Goal: Information Seeking & Learning: Learn about a topic

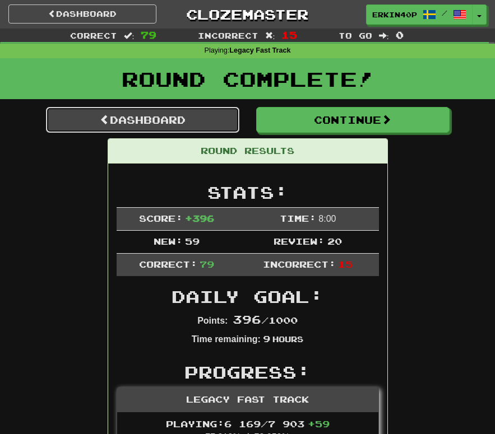
click at [195, 118] on link "Dashboard" at bounding box center [142, 120] width 193 height 26
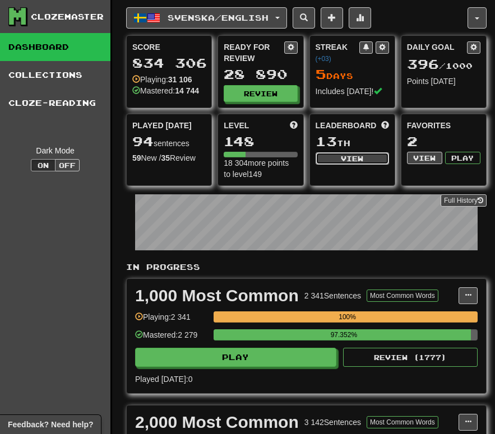
click at [330, 160] on button "View" at bounding box center [351, 158] width 73 height 12
select select "**********"
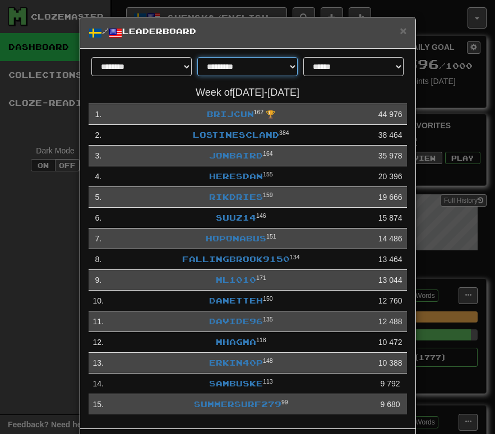
click at [273, 71] on select "**********" at bounding box center [247, 66] width 100 height 19
select select "********"
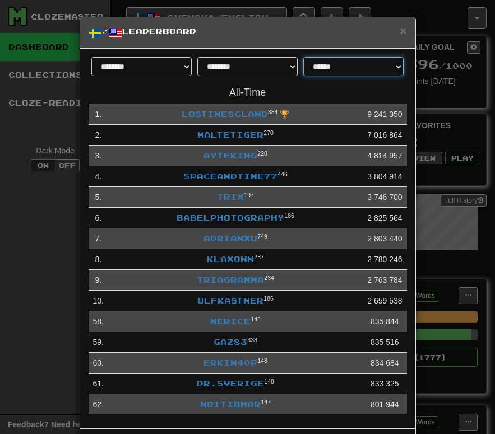
click at [345, 72] on select "**********" at bounding box center [353, 66] width 100 height 19
select select "**********"
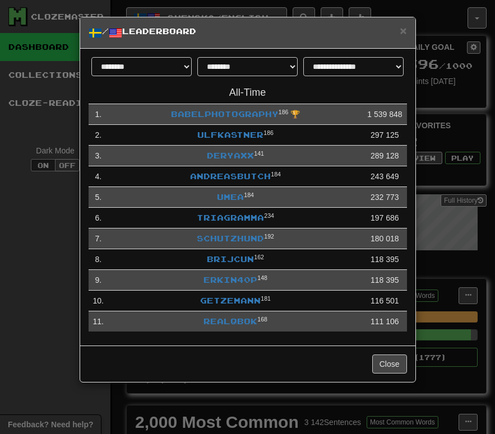
click at [38, 278] on div "**********" at bounding box center [247, 217] width 495 height 434
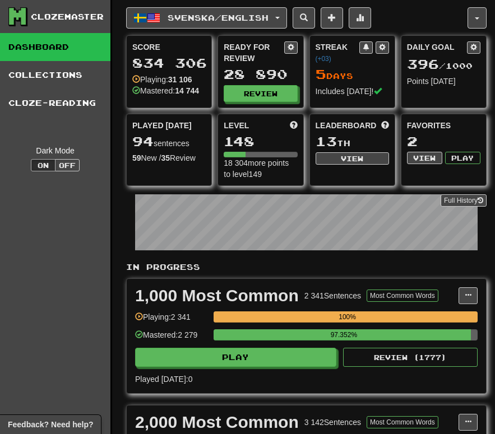
click at [79, 24] on div "Clozemaster" at bounding box center [59, 16] width 102 height 19
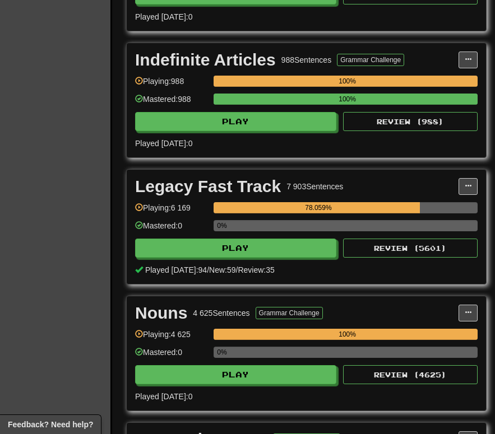
scroll to position [1742, 0]
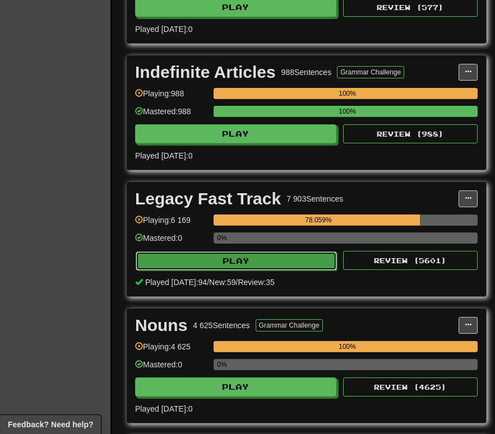
click at [243, 266] on button "Play" at bounding box center [236, 260] width 201 height 19
select select "********"
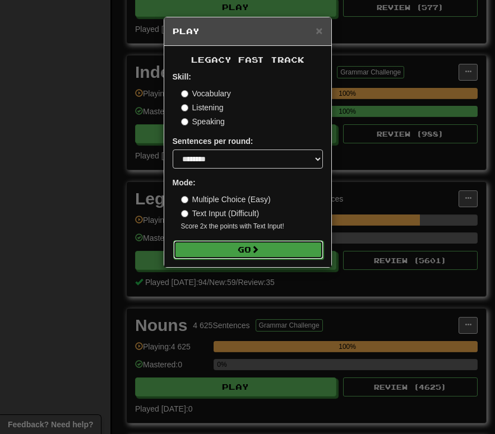
click at [251, 244] on button "Go" at bounding box center [248, 249] width 150 height 19
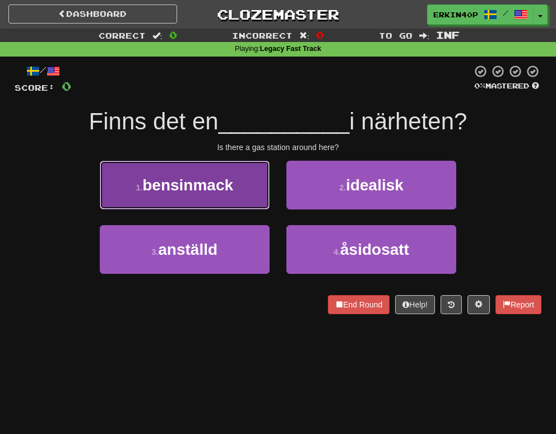
click at [222, 199] on button "1 . bensinmack" at bounding box center [185, 185] width 170 height 49
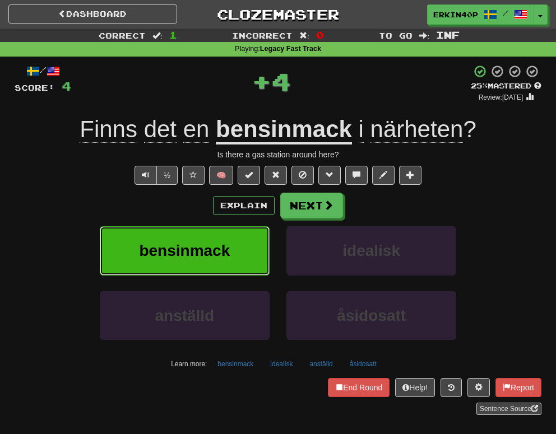
click at [223, 255] on span "bensinmack" at bounding box center [184, 250] width 91 height 17
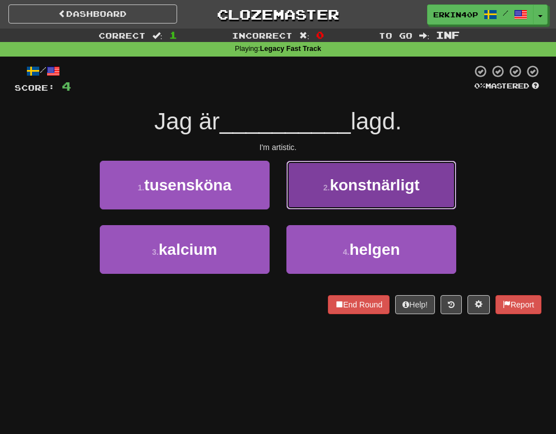
click at [398, 193] on span "konstnärligt" at bounding box center [374, 184] width 90 height 17
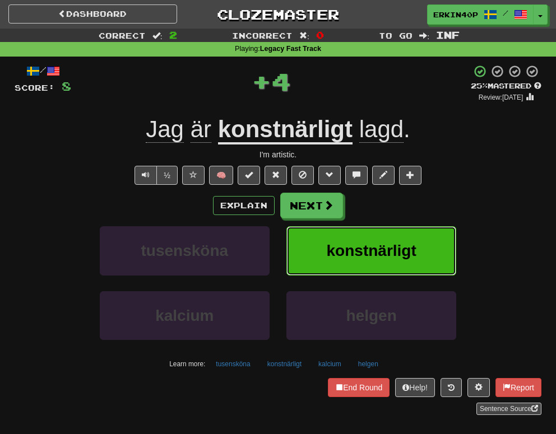
click at [398, 243] on span "konstnärligt" at bounding box center [372, 250] width 90 height 17
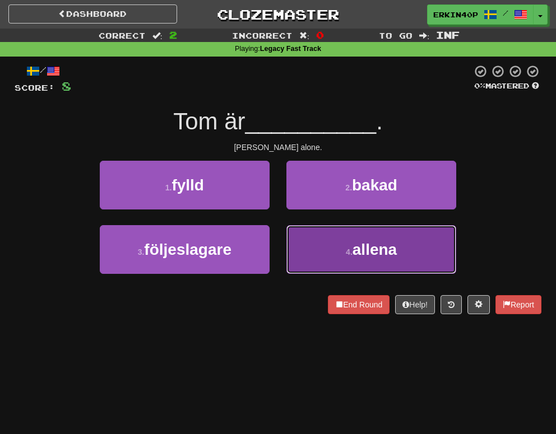
click at [384, 243] on span "allena" at bounding box center [374, 249] width 44 height 17
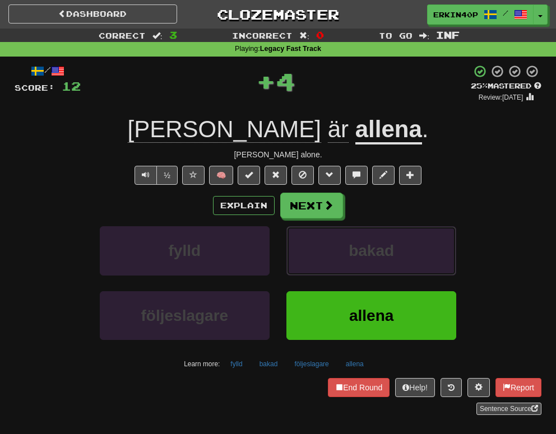
click at [384, 243] on span "bakad" at bounding box center [370, 250] width 45 height 17
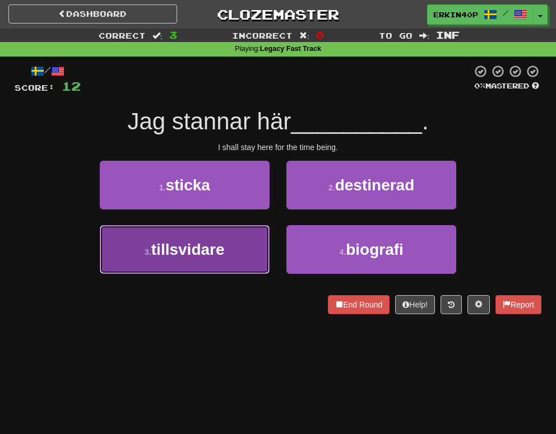
click at [236, 246] on button "3 . tillsvidare" at bounding box center [185, 249] width 170 height 49
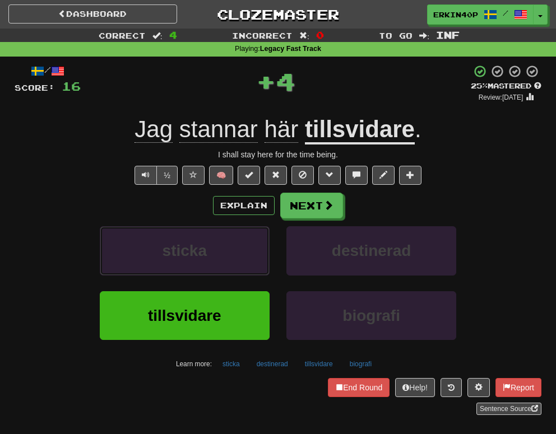
click at [236, 246] on button "sticka" at bounding box center [185, 250] width 170 height 49
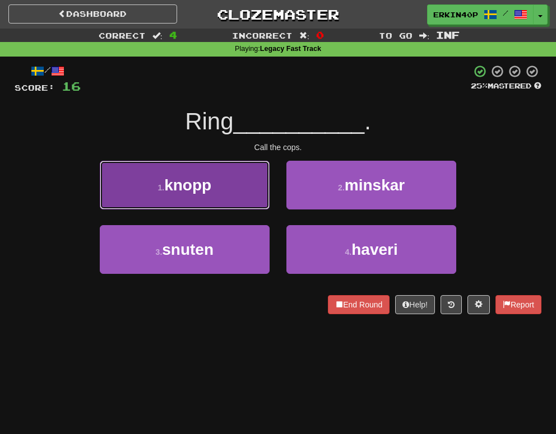
click at [247, 184] on button "1 . knopp" at bounding box center [185, 185] width 170 height 49
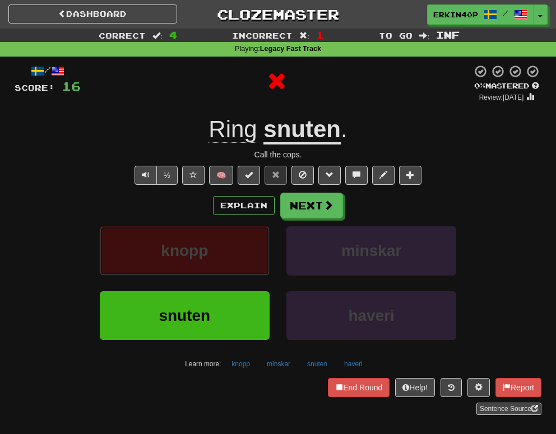
click at [249, 240] on button "knopp" at bounding box center [185, 250] width 170 height 49
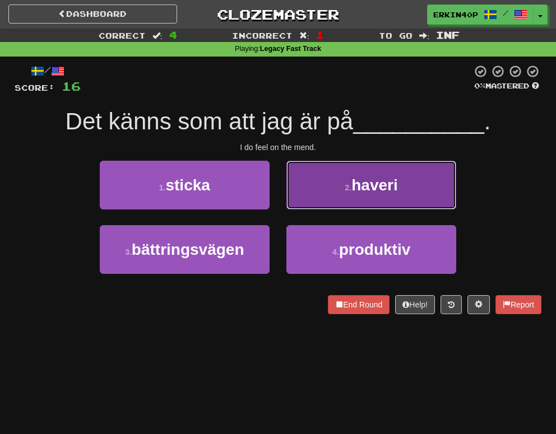
click at [349, 182] on button "2 . haveri" at bounding box center [371, 185] width 170 height 49
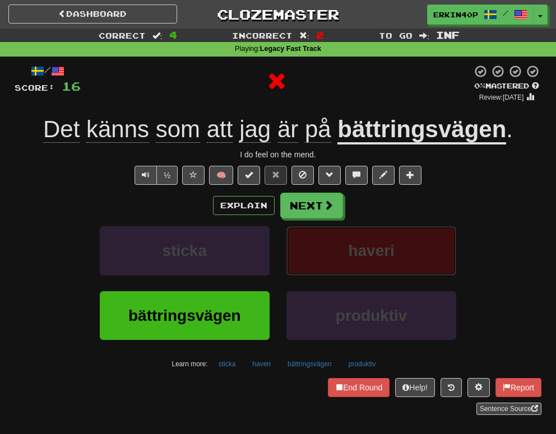
click at [351, 244] on span "haveri" at bounding box center [371, 250] width 46 height 17
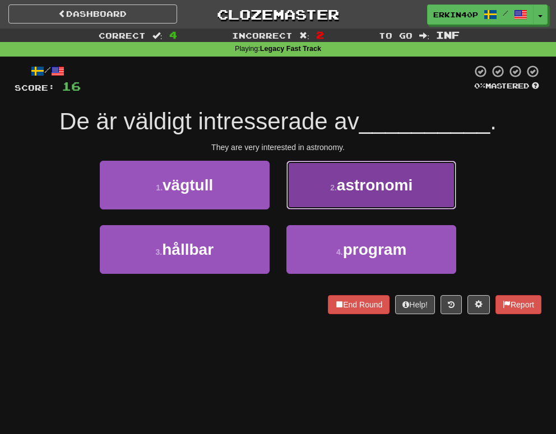
click at [370, 182] on span "astronomi" at bounding box center [375, 184] width 76 height 17
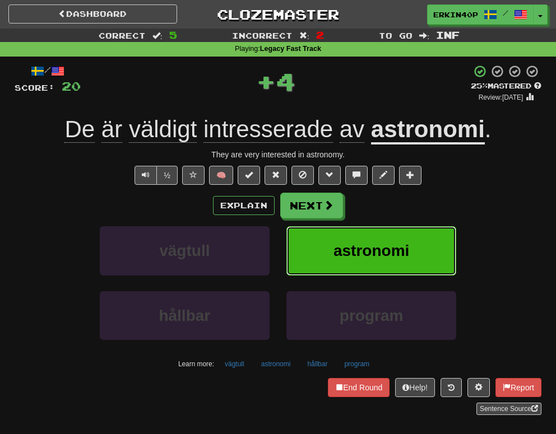
click at [367, 237] on button "astronomi" at bounding box center [371, 250] width 170 height 49
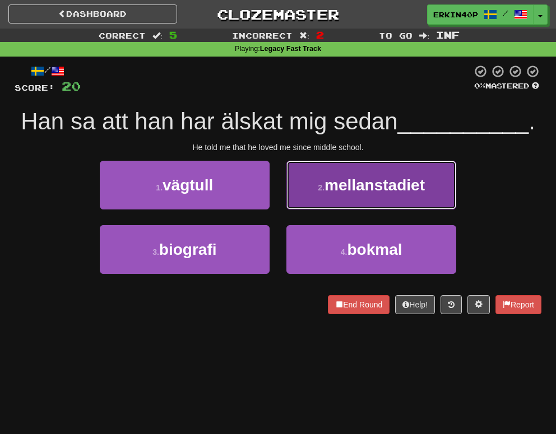
click at [369, 176] on span "mellanstadiet" at bounding box center [374, 184] width 100 height 17
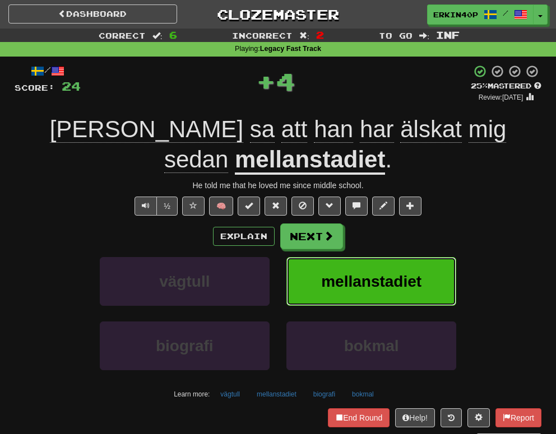
click at [375, 273] on span "mellanstadiet" at bounding box center [371, 281] width 100 height 17
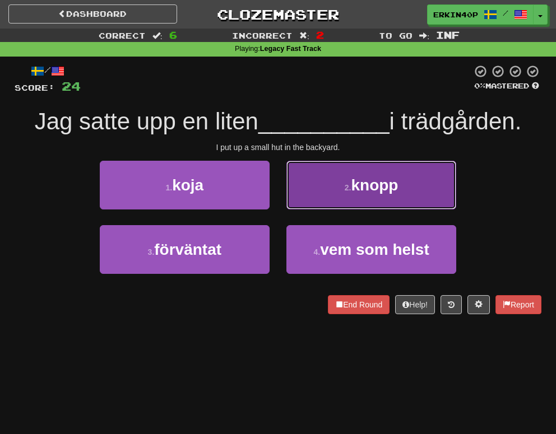
click at [375, 197] on button "2 . knopp" at bounding box center [371, 185] width 170 height 49
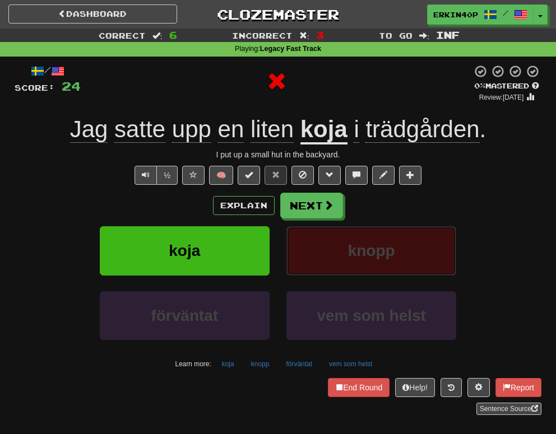
click at [369, 244] on span "knopp" at bounding box center [371, 250] width 47 height 17
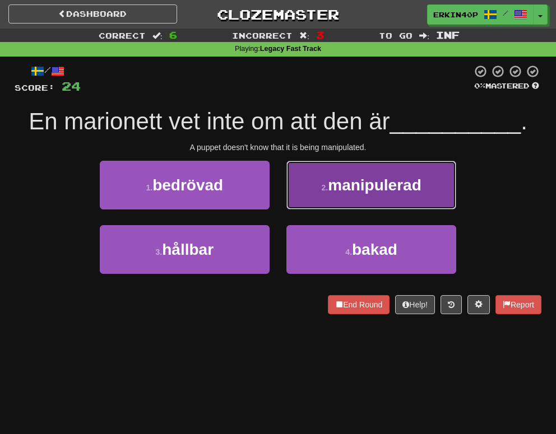
click at [374, 174] on button "2 . manipulerad" at bounding box center [371, 185] width 170 height 49
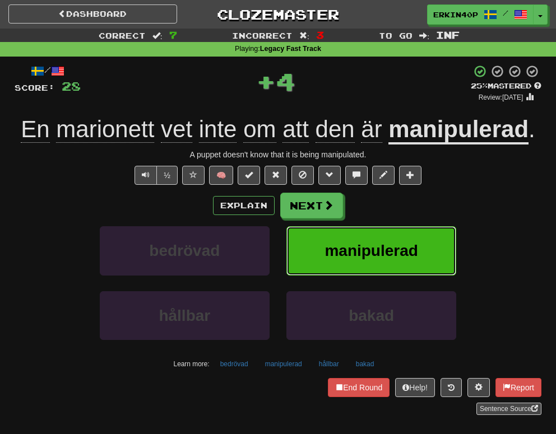
click at [383, 268] on button "manipulerad" at bounding box center [371, 250] width 170 height 49
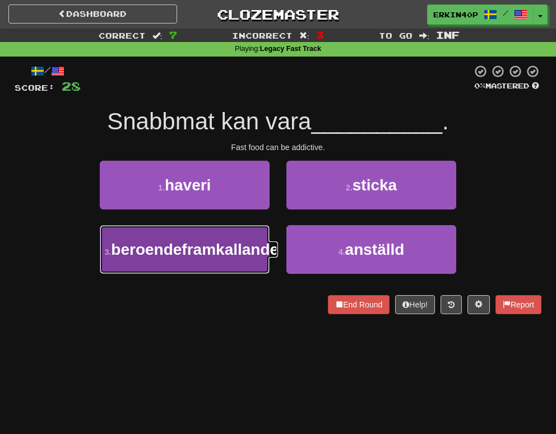
click at [227, 258] on span "beroendeframkallande" at bounding box center [194, 249] width 167 height 17
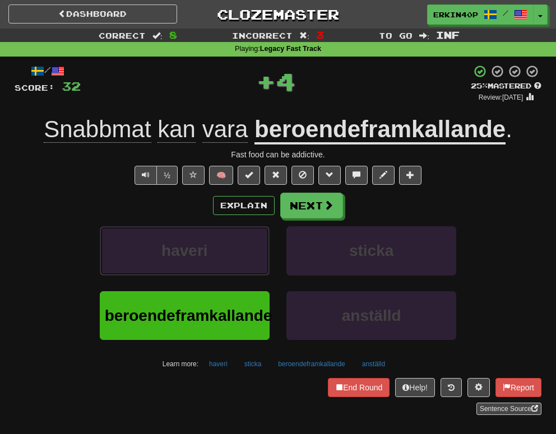
click at [227, 262] on button "haveri" at bounding box center [185, 250] width 170 height 49
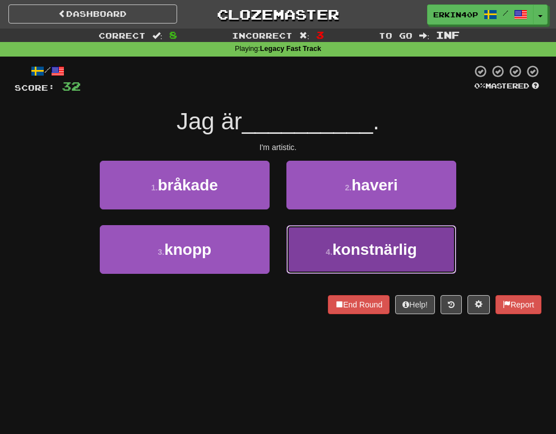
click at [316, 251] on button "4 . konstnärlig" at bounding box center [371, 249] width 170 height 49
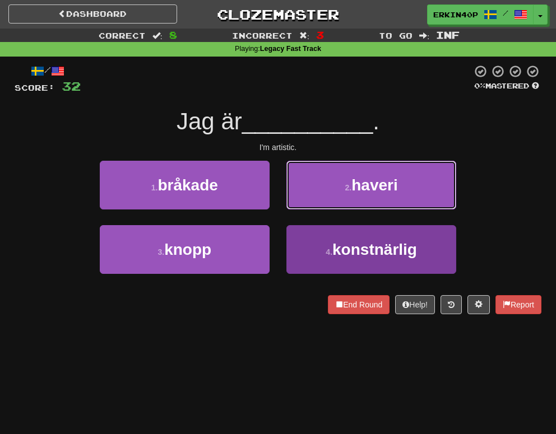
click at [316, 209] on button "2 . haveri" at bounding box center [371, 185] width 170 height 49
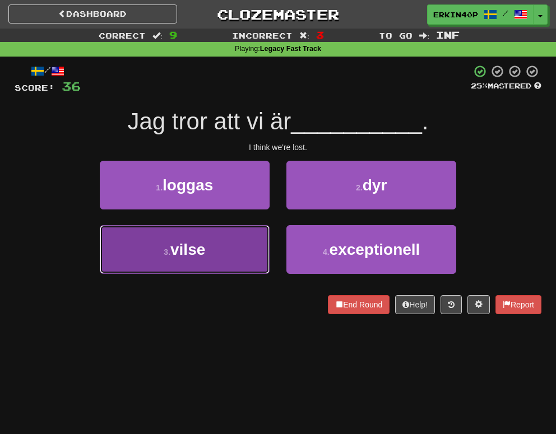
click at [244, 255] on button "3 . vilse" at bounding box center [185, 249] width 170 height 49
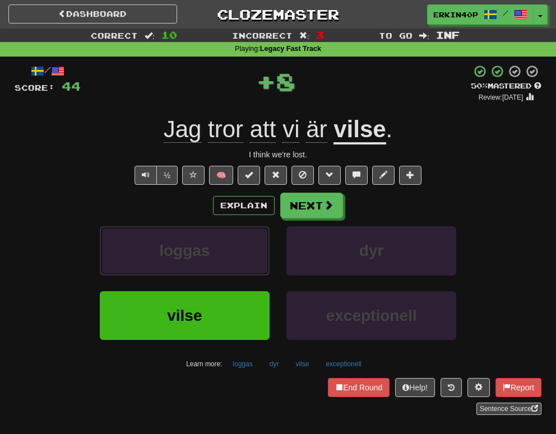
click at [244, 255] on button "loggas" at bounding box center [185, 250] width 170 height 49
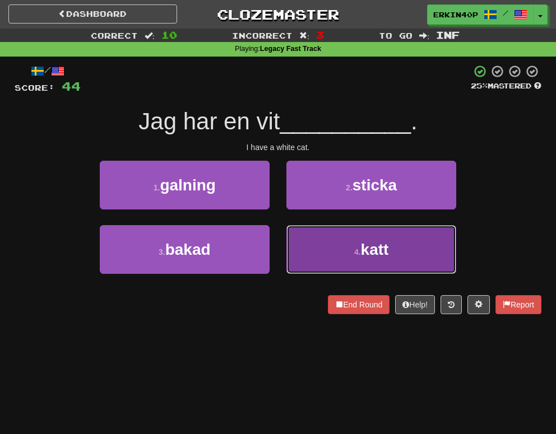
click at [403, 247] on button "4 . katt" at bounding box center [371, 249] width 170 height 49
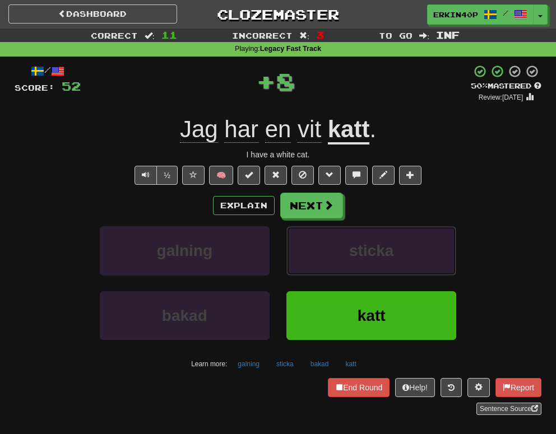
click at [403, 247] on button "sticka" at bounding box center [371, 250] width 170 height 49
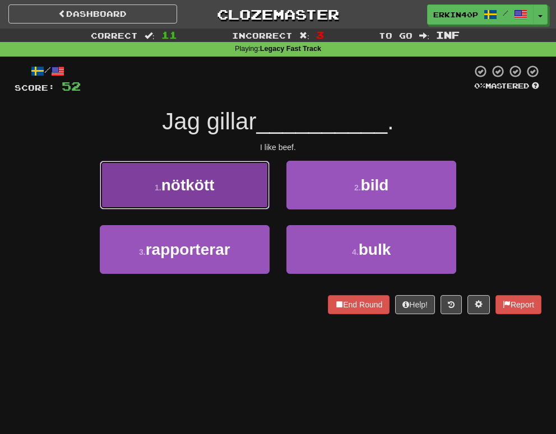
click at [246, 195] on button "1 . nötkött" at bounding box center [185, 185] width 170 height 49
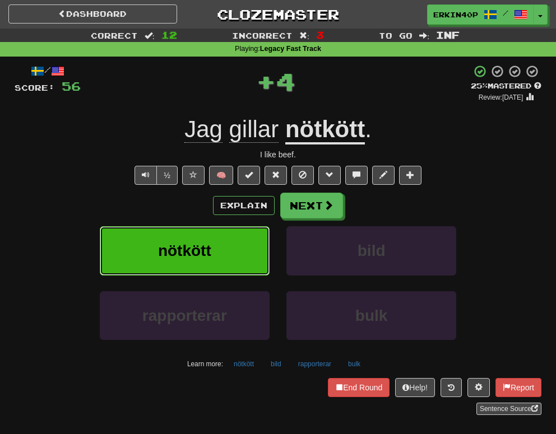
click at [241, 250] on button "nötkött" at bounding box center [185, 250] width 170 height 49
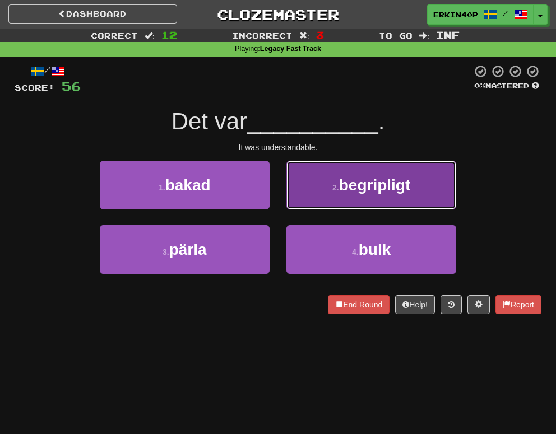
click at [371, 191] on span "begripligt" at bounding box center [375, 184] width 72 height 17
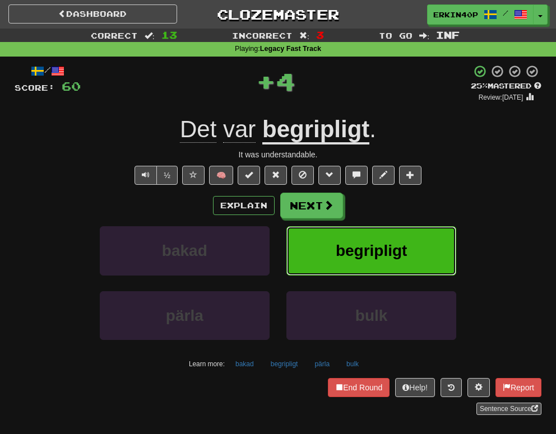
click at [369, 252] on span "begripligt" at bounding box center [371, 250] width 72 height 17
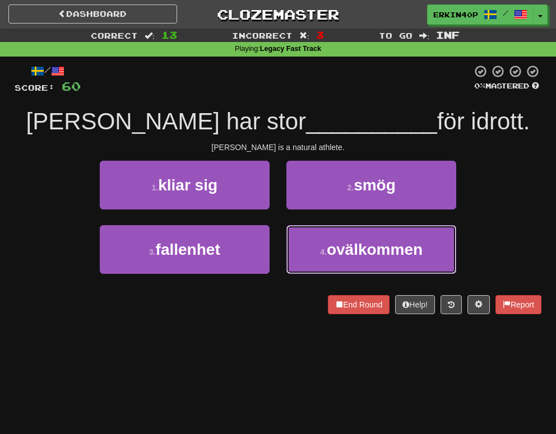
click at [369, 252] on span "ovälkommen" at bounding box center [375, 249] width 96 height 17
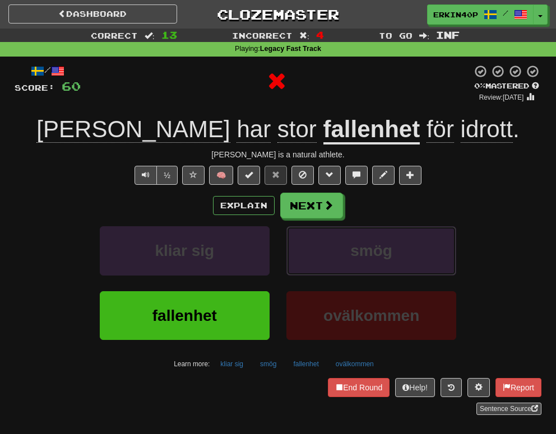
click at [369, 252] on span "smög" at bounding box center [371, 250] width 42 height 17
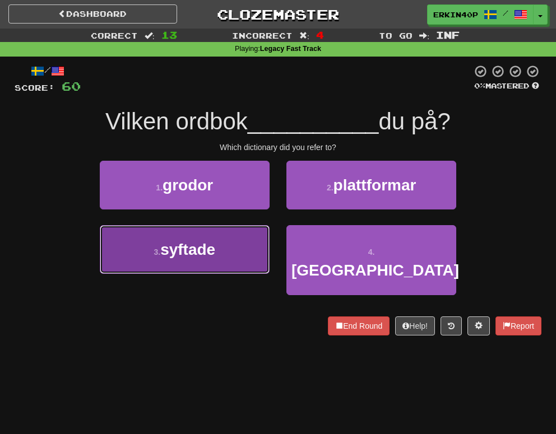
click at [215, 244] on span "syftade" at bounding box center [187, 249] width 55 height 17
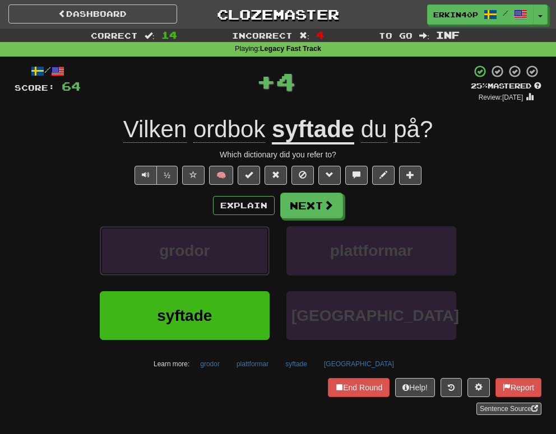
click at [216, 244] on button "grodor" at bounding box center [185, 250] width 170 height 49
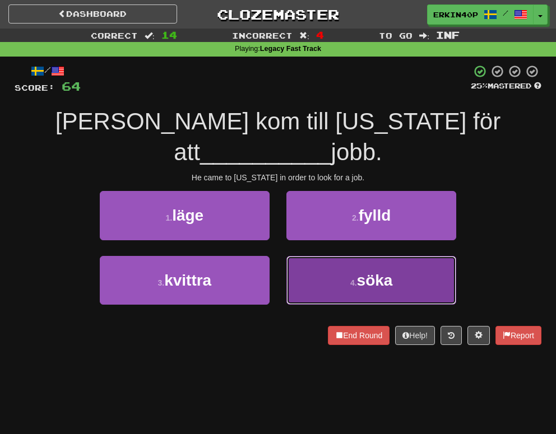
click at [342, 258] on button "4 . söka" at bounding box center [371, 280] width 170 height 49
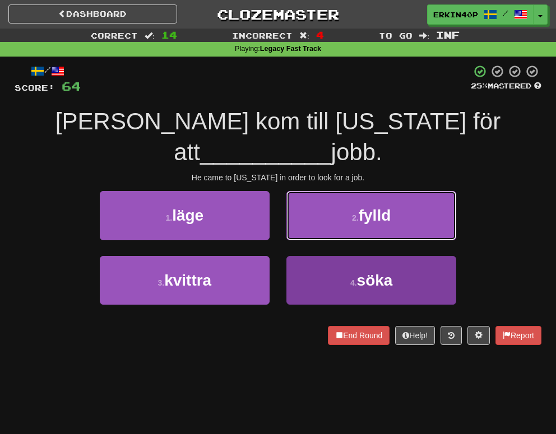
click at [342, 240] on button "2 . fylld" at bounding box center [371, 215] width 170 height 49
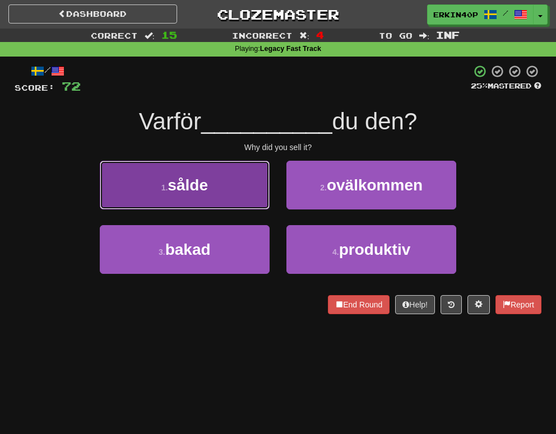
click at [204, 187] on span "sålde" at bounding box center [187, 184] width 40 height 17
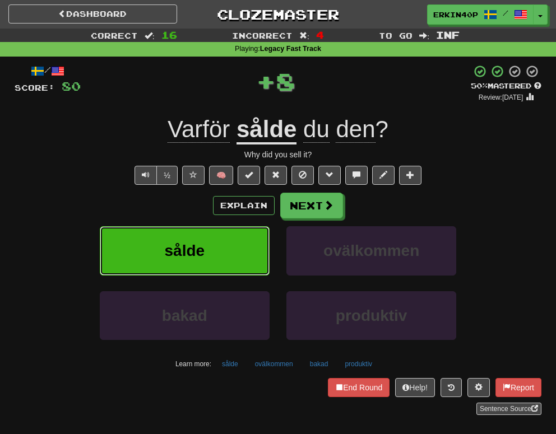
click at [225, 231] on button "sålde" at bounding box center [185, 250] width 170 height 49
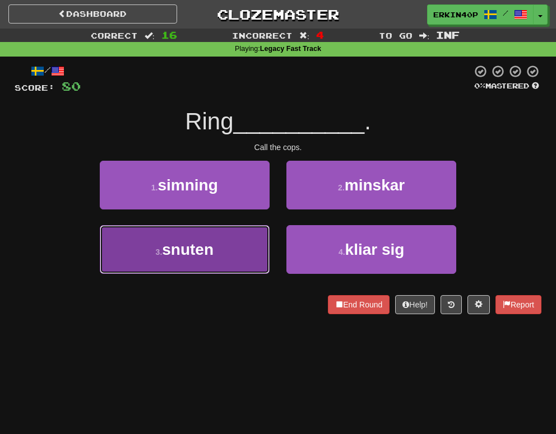
click at [234, 243] on button "3 . snuten" at bounding box center [185, 249] width 170 height 49
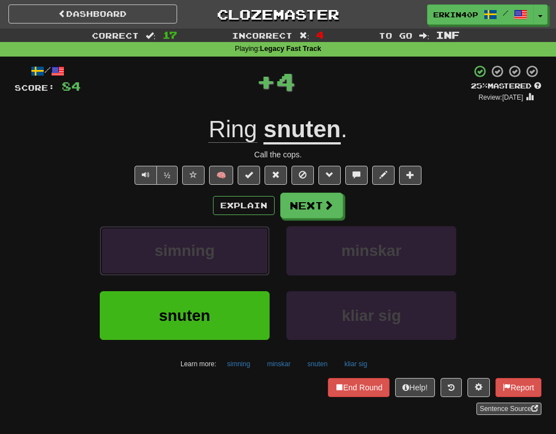
click at [234, 243] on button "simning" at bounding box center [185, 250] width 170 height 49
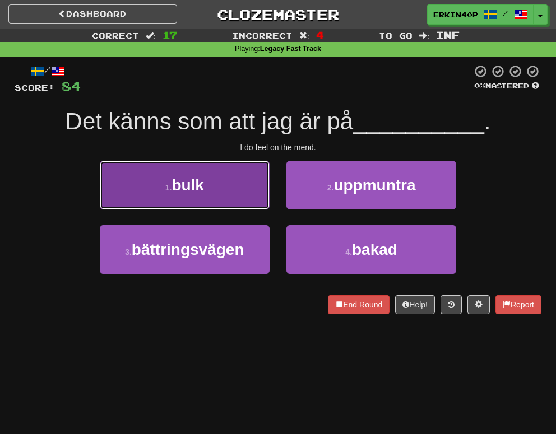
click at [216, 197] on button "1 . bulk" at bounding box center [185, 185] width 170 height 49
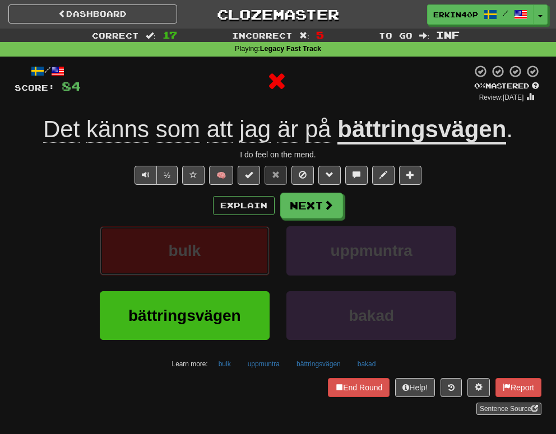
click at [226, 249] on button "bulk" at bounding box center [185, 250] width 170 height 49
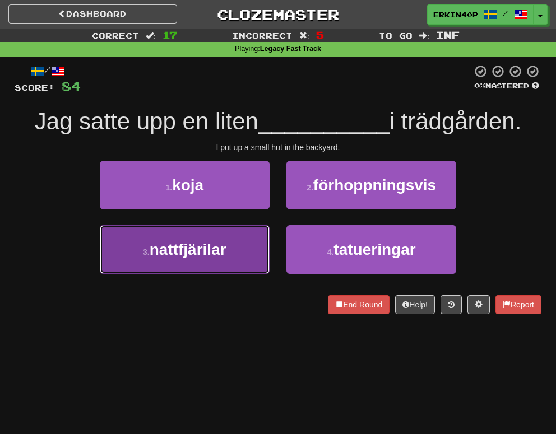
click at [233, 246] on button "3 . nattfjärilar" at bounding box center [185, 249] width 170 height 49
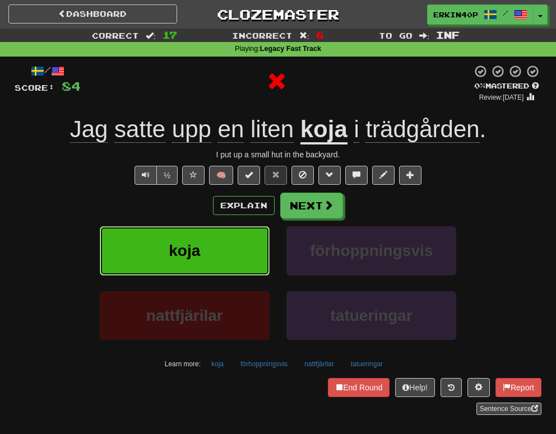
click at [233, 246] on button "koja" at bounding box center [185, 250] width 170 height 49
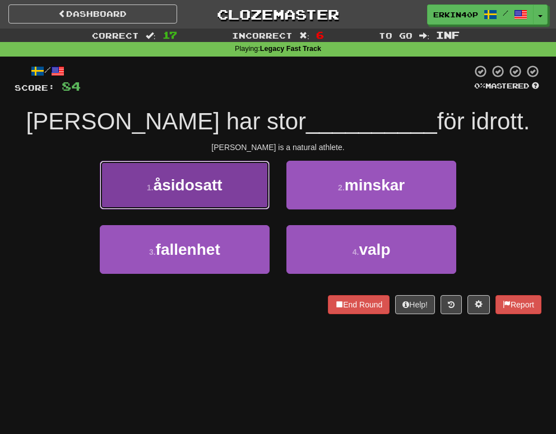
click at [239, 193] on button "1 . åsidosatt" at bounding box center [185, 185] width 170 height 49
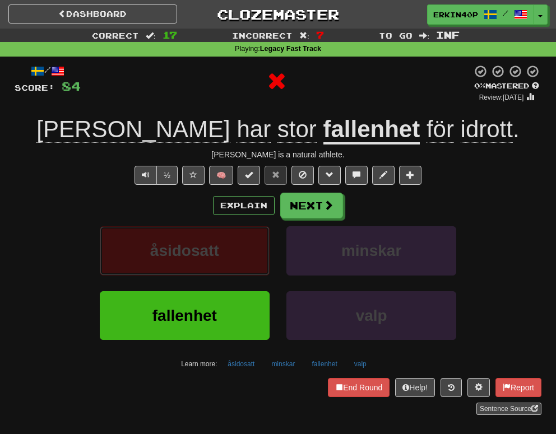
click at [232, 249] on button "åsidosatt" at bounding box center [185, 250] width 170 height 49
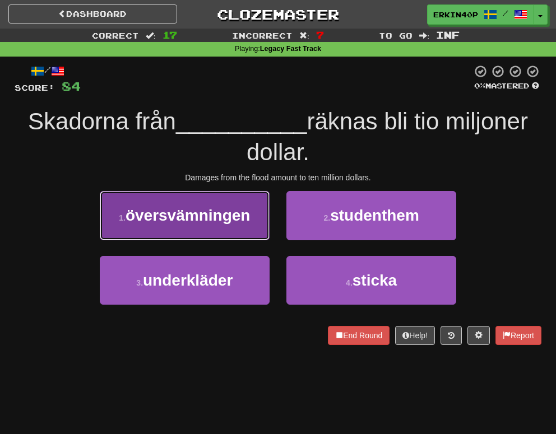
click at [247, 222] on span "översvämningen" at bounding box center [187, 215] width 125 height 17
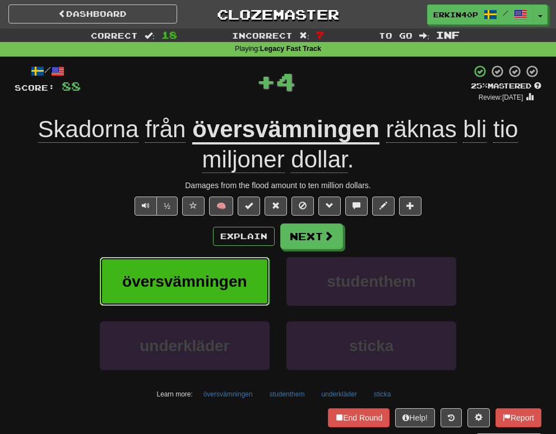
click at [236, 278] on span "översvämningen" at bounding box center [184, 281] width 125 height 17
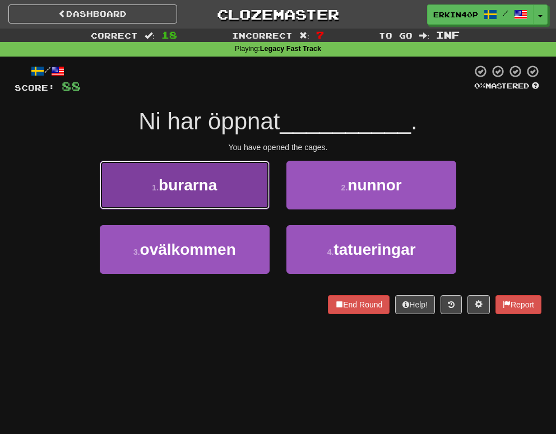
click at [244, 204] on button "1 . burarna" at bounding box center [185, 185] width 170 height 49
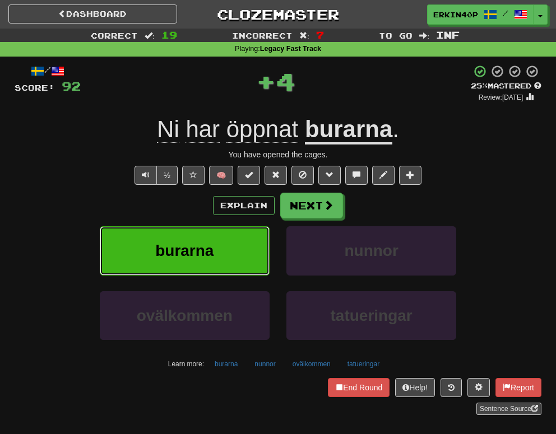
click at [246, 247] on button "burarna" at bounding box center [185, 250] width 170 height 49
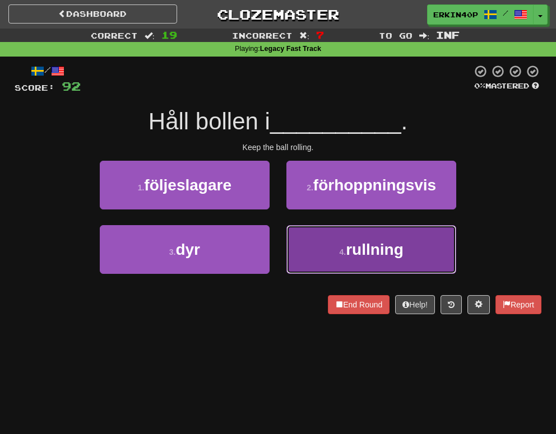
click at [324, 248] on button "4 . rullning" at bounding box center [371, 249] width 170 height 49
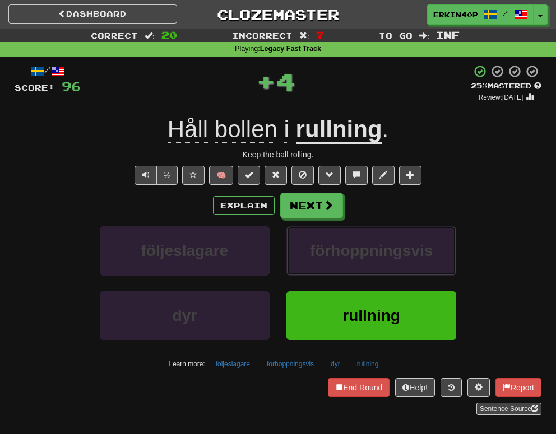
click at [324, 248] on span "förhoppningsvis" at bounding box center [371, 250] width 123 height 17
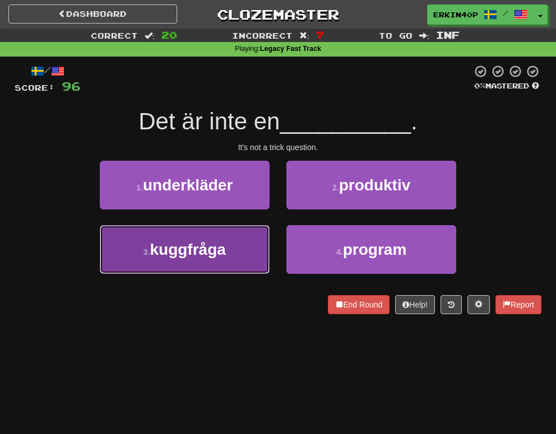
click at [242, 262] on button "3 . kuggfråga" at bounding box center [185, 249] width 170 height 49
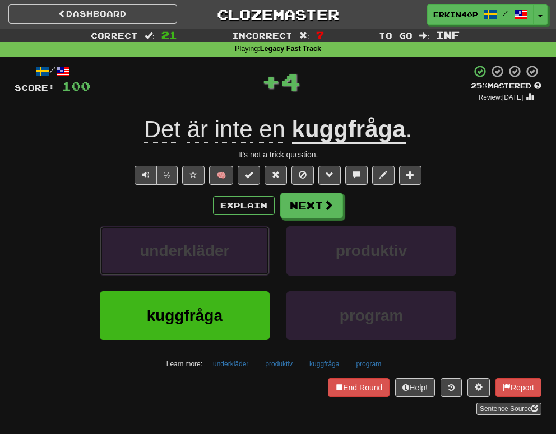
click at [242, 262] on button "underkläder" at bounding box center [185, 250] width 170 height 49
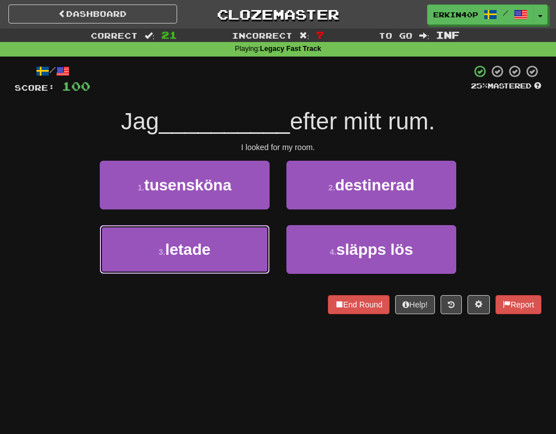
click at [242, 262] on button "3 . letade" at bounding box center [185, 249] width 170 height 49
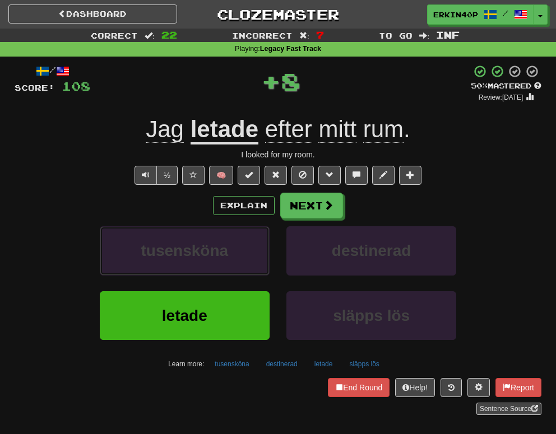
click at [242, 262] on button "tusensköna" at bounding box center [185, 250] width 170 height 49
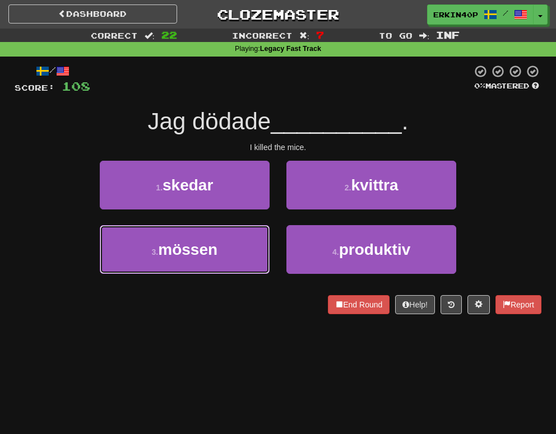
click at [242, 262] on button "3 . mössen" at bounding box center [185, 249] width 170 height 49
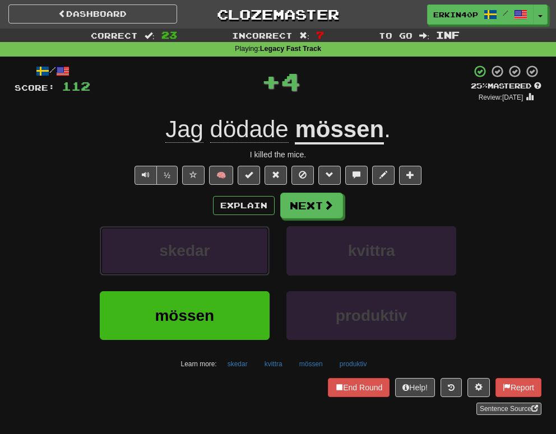
click at [242, 262] on button "skedar" at bounding box center [185, 250] width 170 height 49
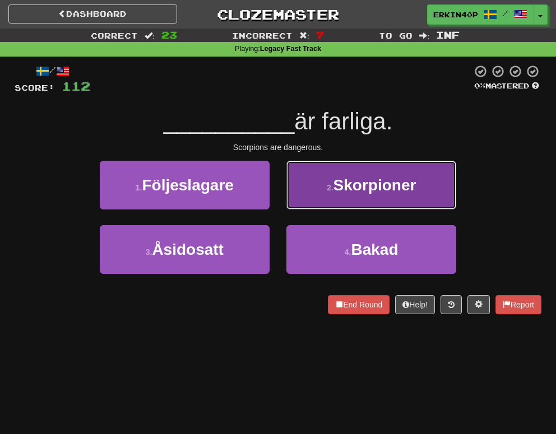
click at [377, 185] on span "Skorpioner" at bounding box center [374, 184] width 83 height 17
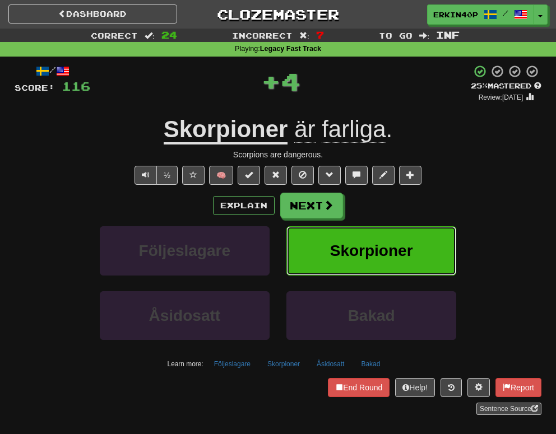
click at [389, 245] on span "Skorpioner" at bounding box center [371, 250] width 83 height 17
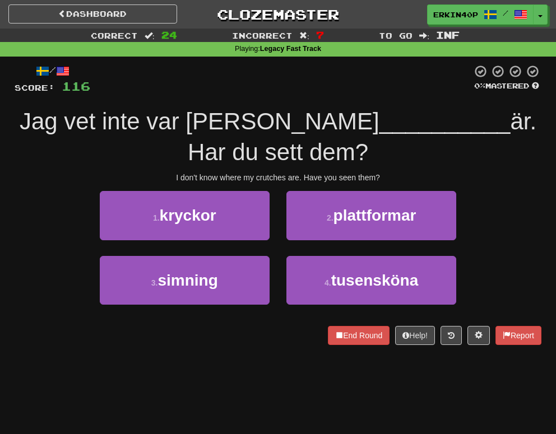
click at [274, 178] on div "I don't know where my crutches are. Have you seen them?" at bounding box center [278, 177] width 526 height 11
click at [273, 181] on div at bounding box center [273, 181] width 0 height 0
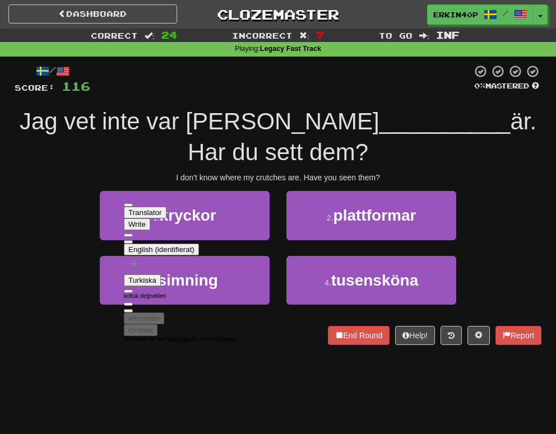
click at [348, 178] on div "I don't know where my crutches are. Have you seen them?" at bounding box center [278, 177] width 526 height 11
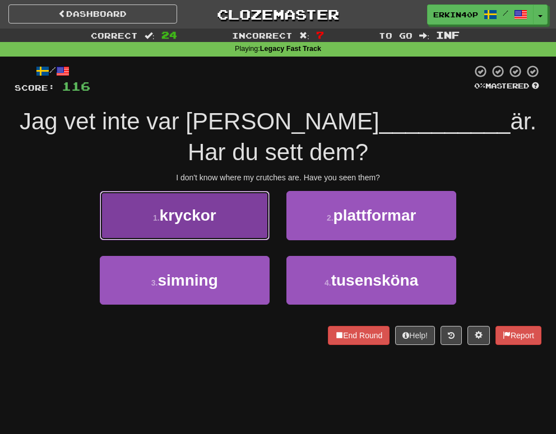
click at [234, 213] on button "1 . kryckor" at bounding box center [185, 215] width 170 height 49
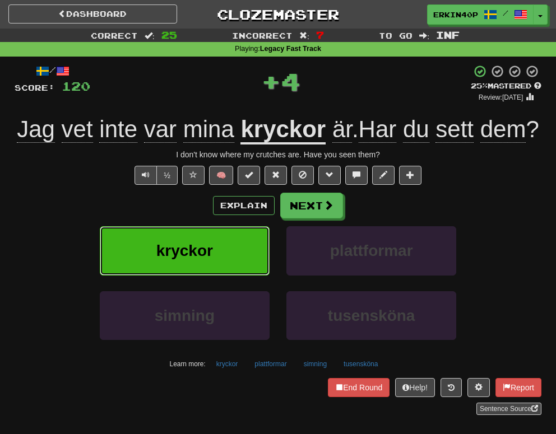
click at [230, 275] on button "kryckor" at bounding box center [185, 250] width 170 height 49
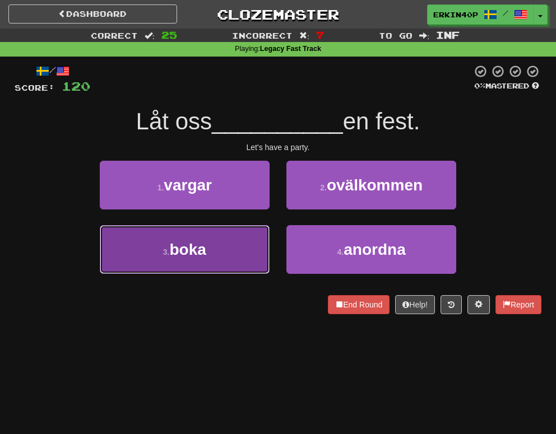
click at [223, 254] on button "3 . boka" at bounding box center [185, 249] width 170 height 49
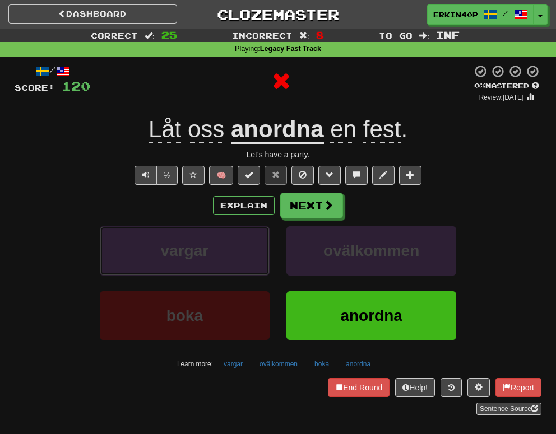
click at [223, 254] on button "vargar" at bounding box center [185, 250] width 170 height 49
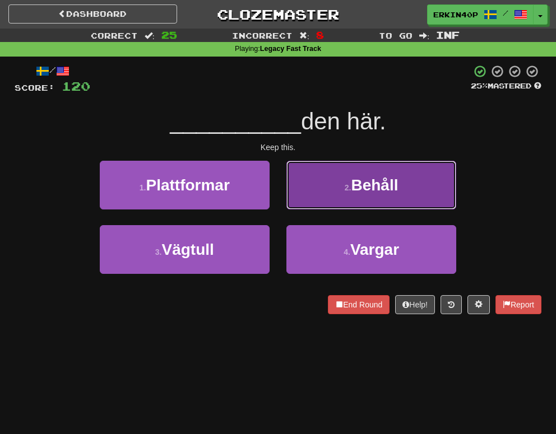
click at [393, 200] on button "2 . Behåll" at bounding box center [371, 185] width 170 height 49
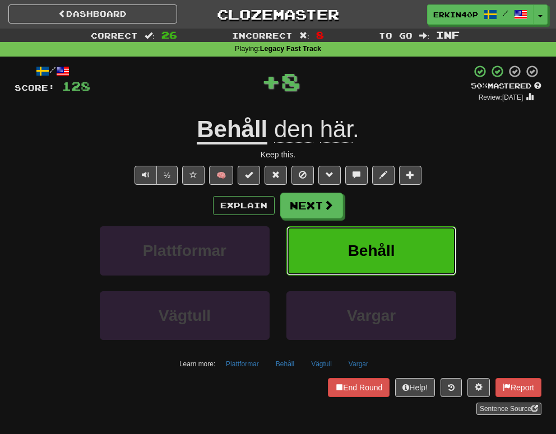
click at [399, 263] on button "Behåll" at bounding box center [371, 250] width 170 height 49
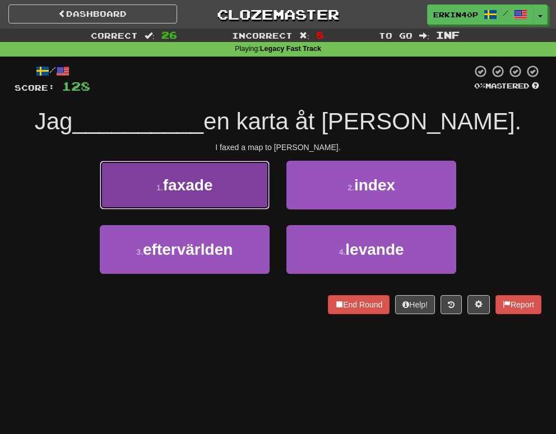
click at [224, 181] on button "1 . faxade" at bounding box center [185, 185] width 170 height 49
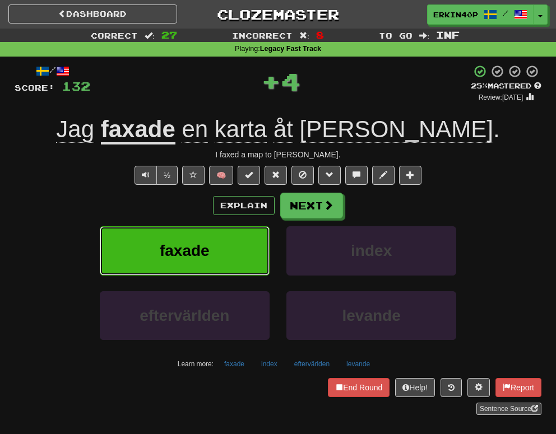
click at [246, 245] on button "faxade" at bounding box center [185, 250] width 170 height 49
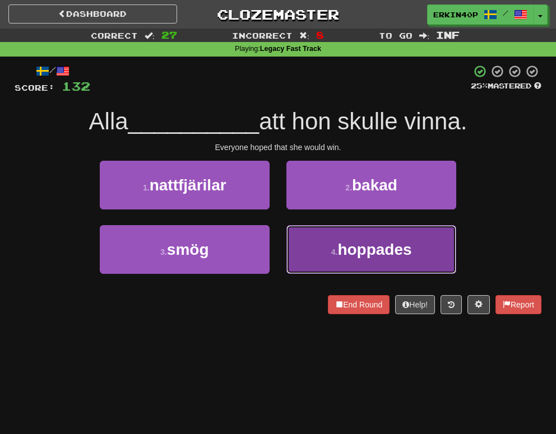
click at [342, 265] on button "4 . hoppades" at bounding box center [371, 249] width 170 height 49
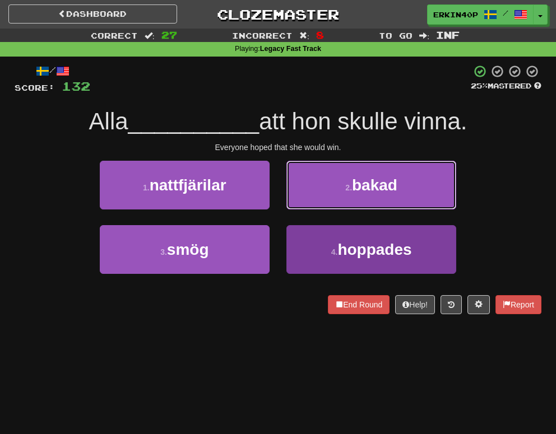
click at [342, 209] on button "2 . bakad" at bounding box center [371, 185] width 170 height 49
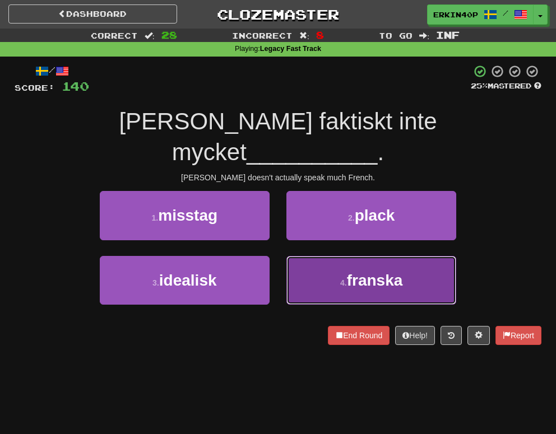
click at [343, 278] on small "4 ." at bounding box center [343, 282] width 7 height 9
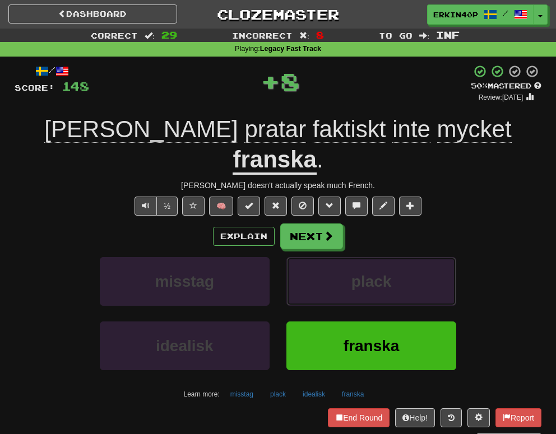
click at [343, 257] on button "plack" at bounding box center [371, 281] width 170 height 49
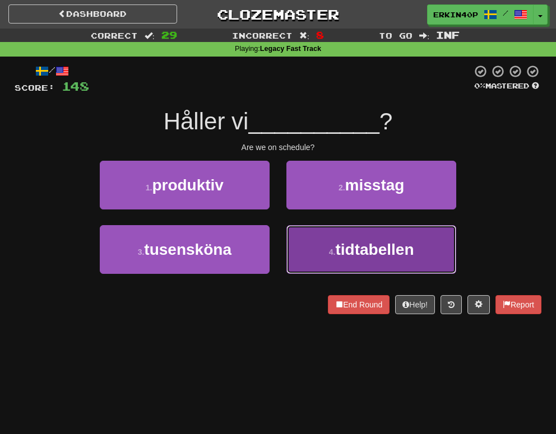
click at [343, 254] on span "tidtabellen" at bounding box center [374, 249] width 78 height 17
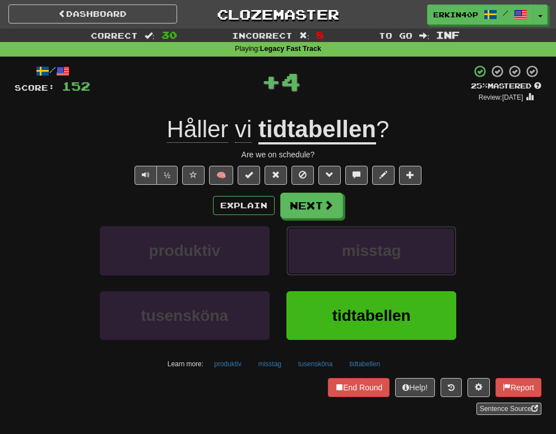
click at [343, 254] on span "misstag" at bounding box center [371, 250] width 59 height 17
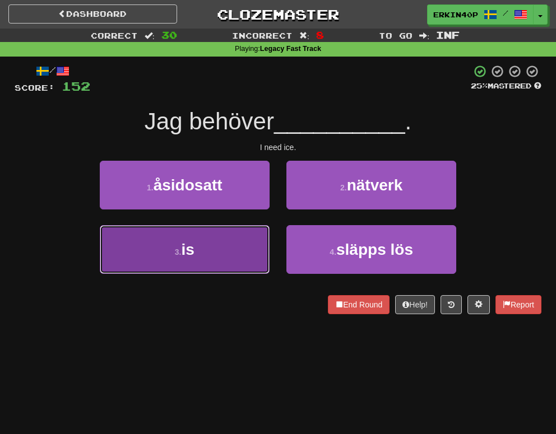
click at [234, 243] on button "3 . is" at bounding box center [185, 249] width 170 height 49
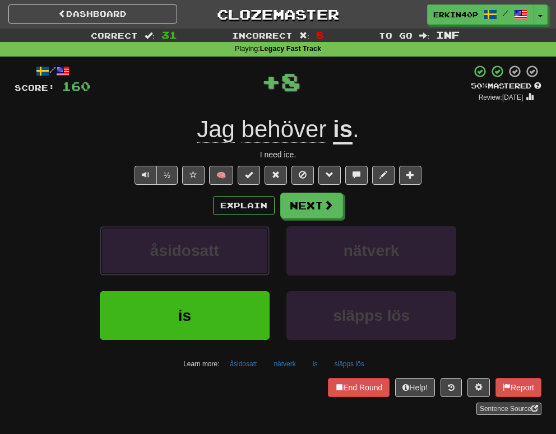
click at [234, 243] on button "åsidosatt" at bounding box center [185, 250] width 170 height 49
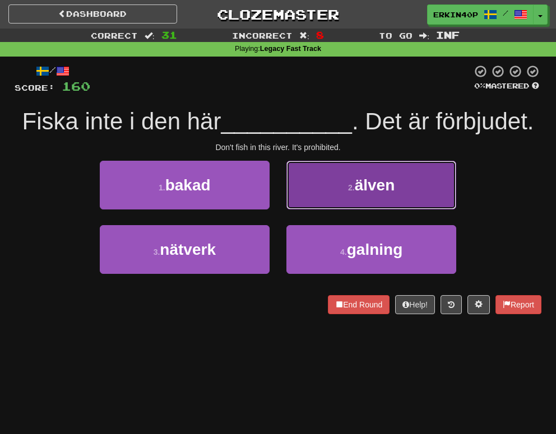
click at [332, 197] on button "2 . älven" at bounding box center [371, 185] width 170 height 49
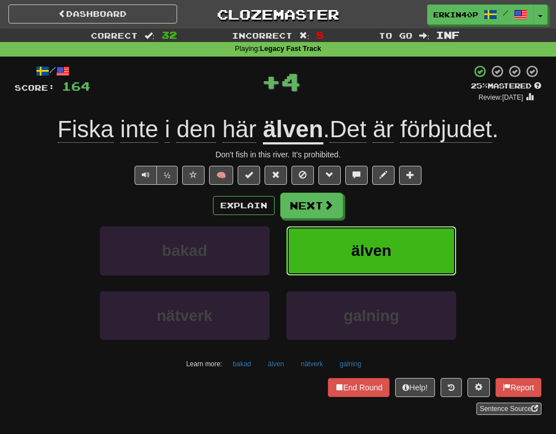
click at [351, 257] on span "älven" at bounding box center [371, 250] width 40 height 17
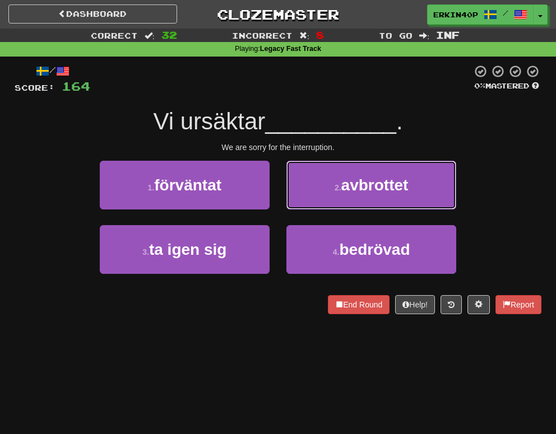
click at [311, 185] on button "2 . avbrottet" at bounding box center [371, 185] width 170 height 49
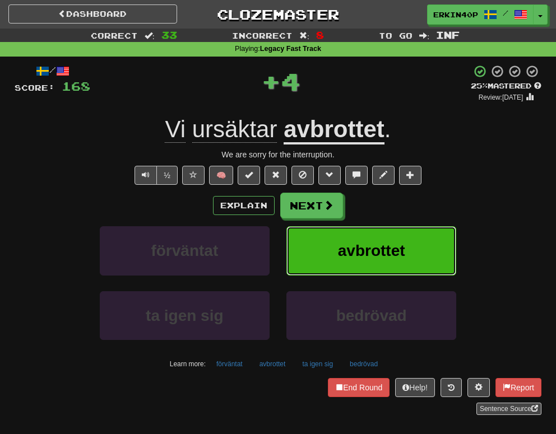
click at [336, 246] on button "avbrottet" at bounding box center [371, 250] width 170 height 49
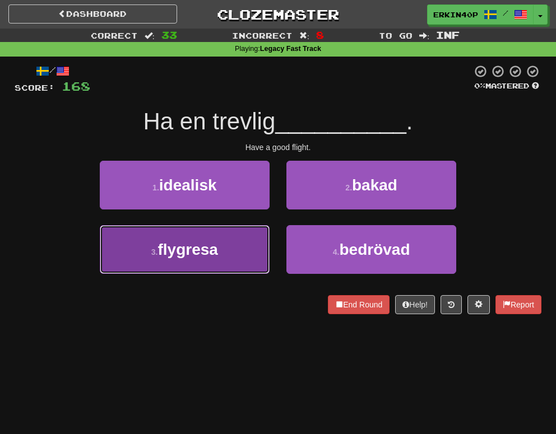
click at [176, 262] on button "3 . flygresa" at bounding box center [185, 249] width 170 height 49
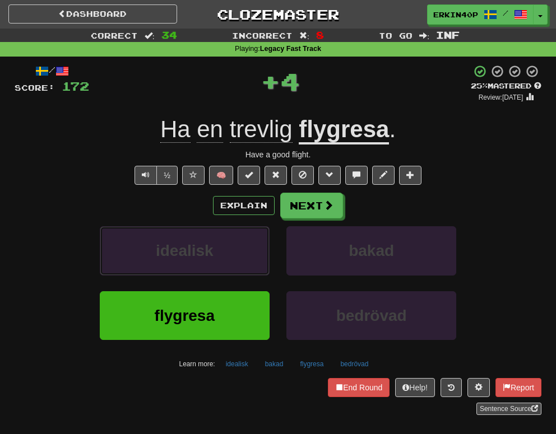
click at [176, 262] on button "idealisk" at bounding box center [185, 250] width 170 height 49
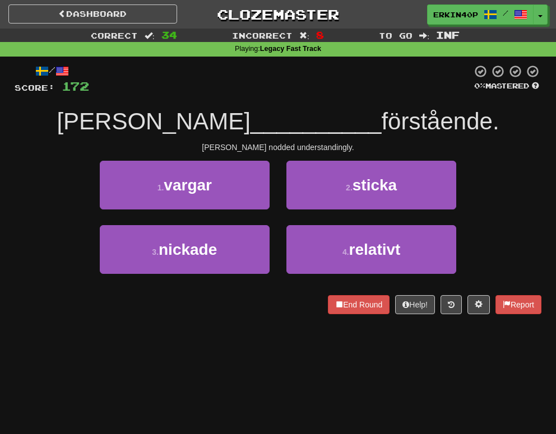
click at [249, 144] on div "Tom nodded understandingly." at bounding box center [278, 147] width 526 height 11
click at [255, 151] on div at bounding box center [255, 151] width 0 height 0
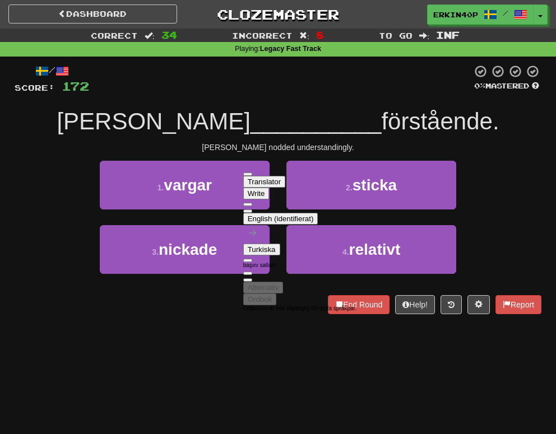
click at [279, 101] on div "/ Score: 172 0 % Mastered Tom __________ förstående. Tom nodded understandingly…" at bounding box center [278, 189] width 526 height 250
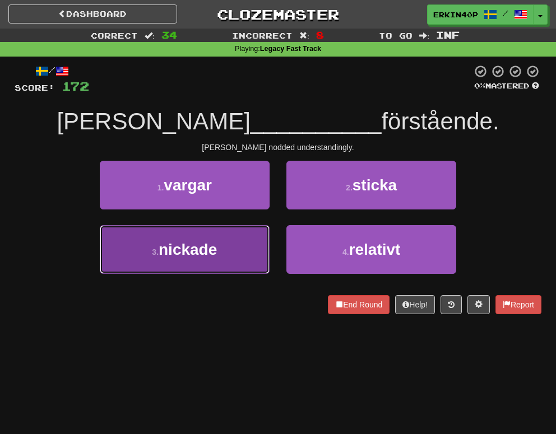
click at [211, 260] on button "3 . nickade" at bounding box center [185, 249] width 170 height 49
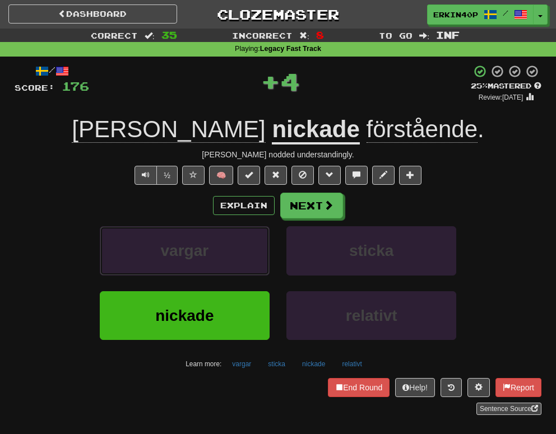
click at [211, 260] on button "vargar" at bounding box center [185, 250] width 170 height 49
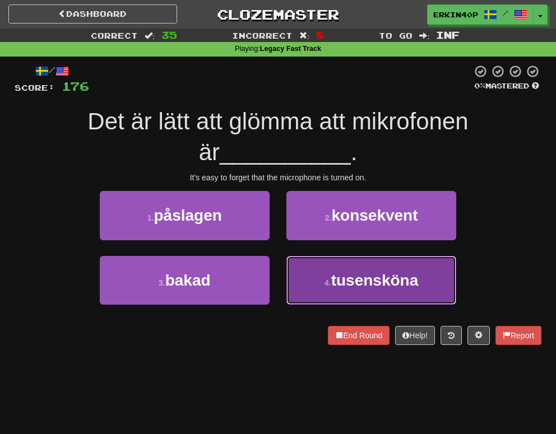
click at [344, 291] on button "4 . tusensköna" at bounding box center [371, 280] width 170 height 49
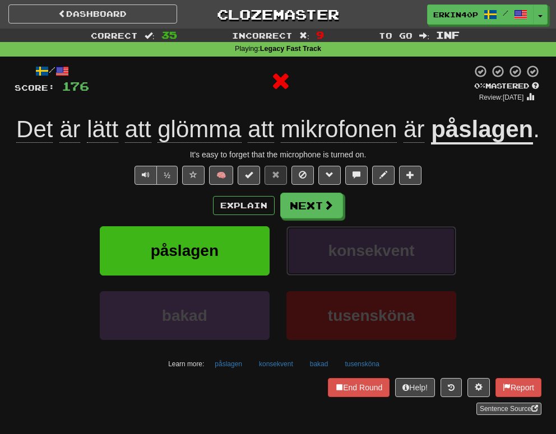
click at [344, 259] on span "konsekvent" at bounding box center [371, 250] width 86 height 17
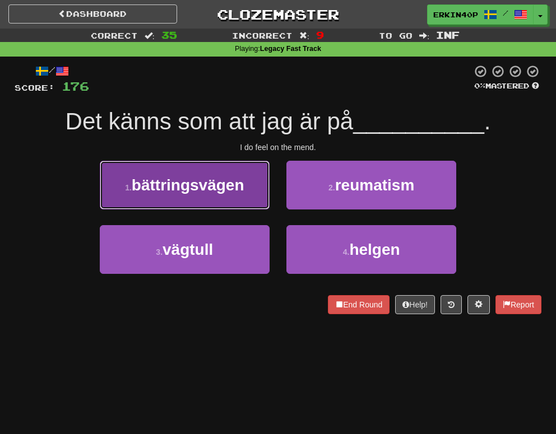
click at [226, 194] on button "1 . bättringsvägen" at bounding box center [185, 185] width 170 height 49
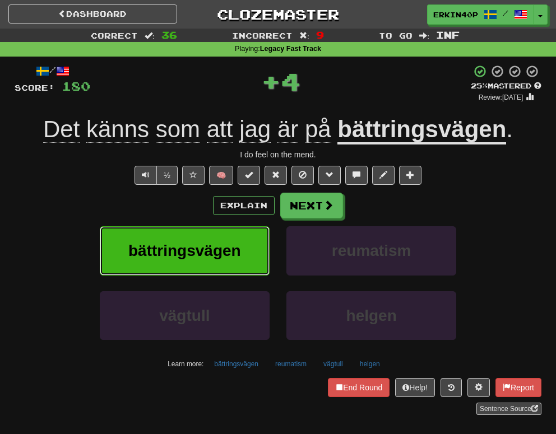
click at [235, 245] on span "bättringsvägen" at bounding box center [184, 250] width 113 height 17
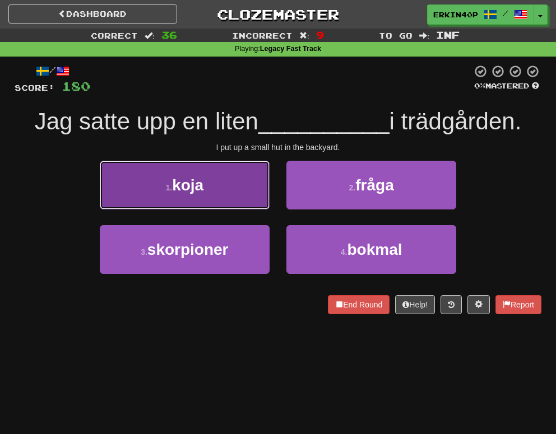
click at [198, 181] on span "koja" at bounding box center [187, 184] width 31 height 17
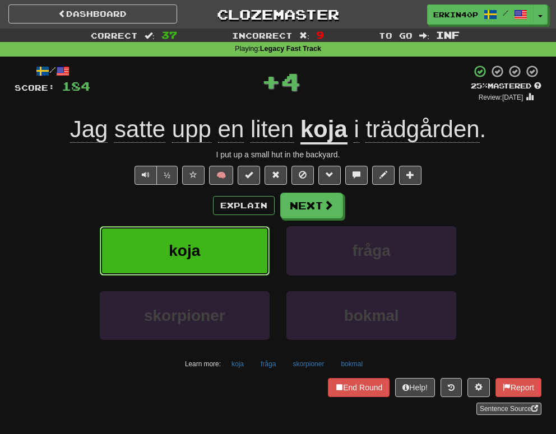
click at [211, 261] on button "koja" at bounding box center [185, 250] width 170 height 49
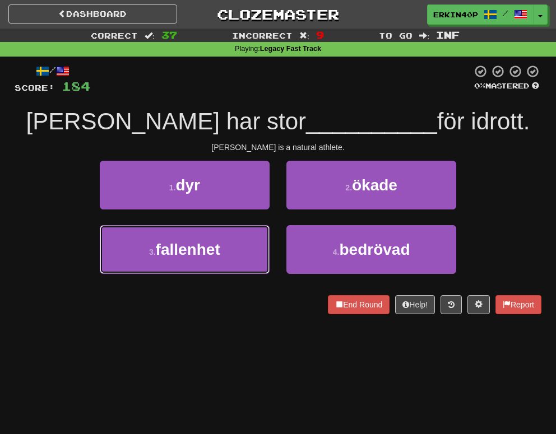
click at [211, 260] on button "3 . fallenhet" at bounding box center [185, 249] width 170 height 49
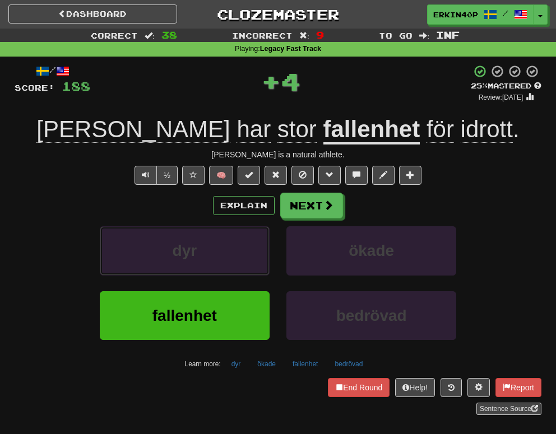
click at [211, 260] on button "dyr" at bounding box center [185, 250] width 170 height 49
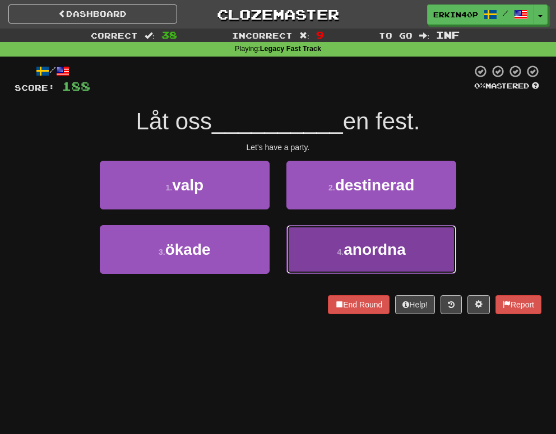
click at [343, 249] on small "4 ." at bounding box center [340, 252] width 7 height 9
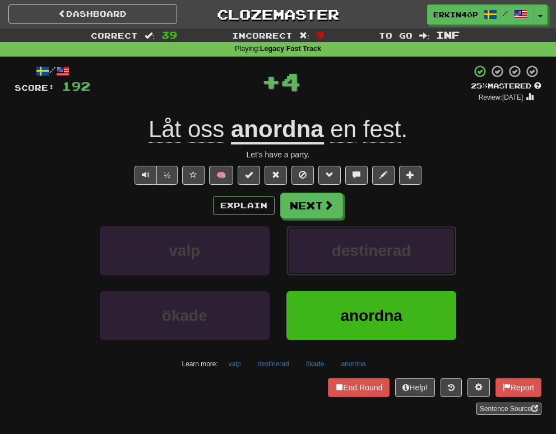
click at [343, 249] on span "destinerad" at bounding box center [372, 250] width 80 height 17
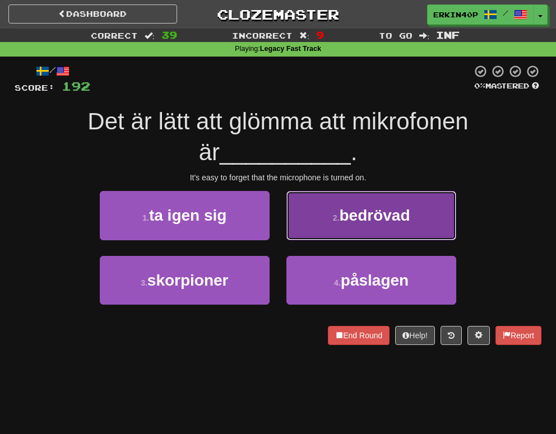
click at [361, 218] on span "bedrövad" at bounding box center [374, 215] width 71 height 17
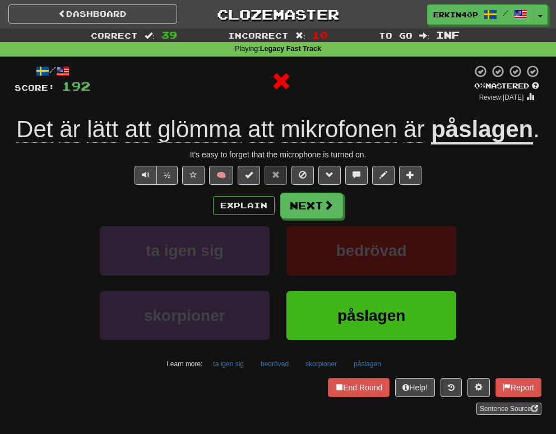
click at [390, 291] on div "bedrövad" at bounding box center [371, 258] width 187 height 64
click at [389, 259] on span "bedrövad" at bounding box center [371, 250] width 71 height 17
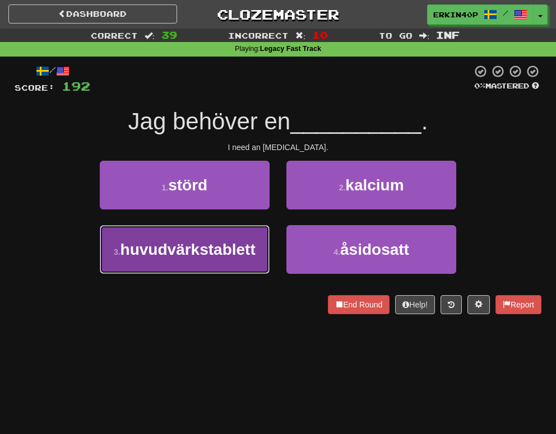
click at [236, 245] on span "huvudvärkstablett" at bounding box center [187, 249] width 135 height 17
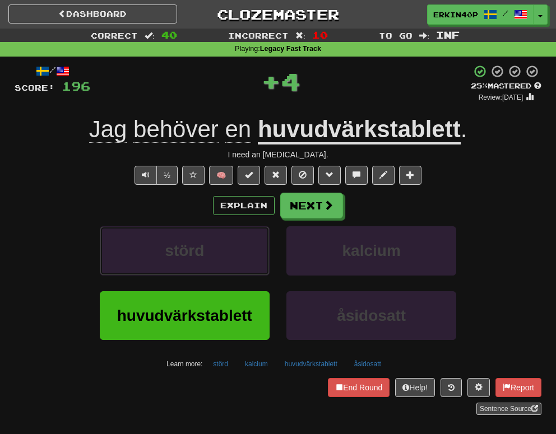
click at [236, 245] on button "störd" at bounding box center [185, 250] width 170 height 49
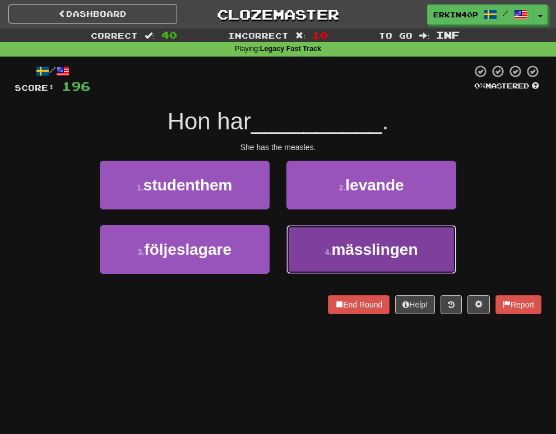
click at [335, 261] on button "4 . mässlingen" at bounding box center [371, 249] width 170 height 49
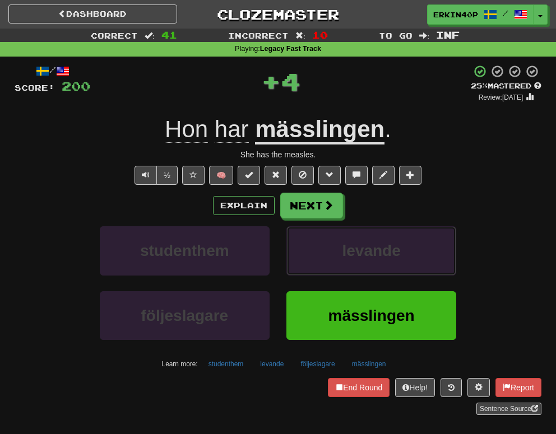
click at [335, 261] on button "levande" at bounding box center [371, 250] width 170 height 49
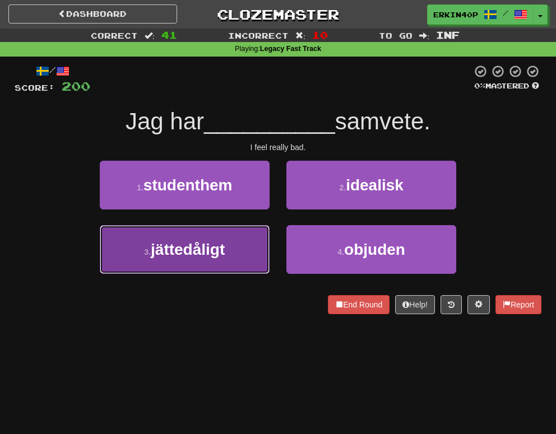
click at [214, 262] on button "3 . jättedåligt" at bounding box center [185, 249] width 170 height 49
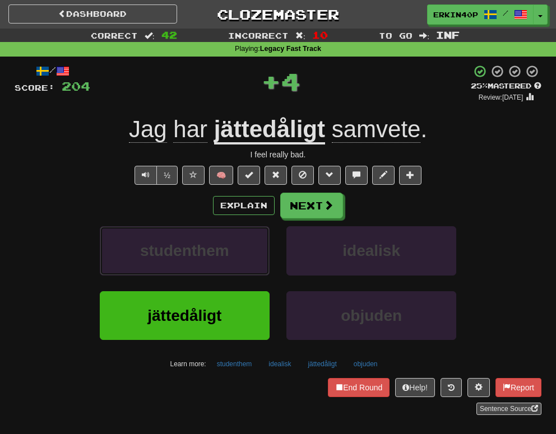
click at [214, 262] on button "studenthem" at bounding box center [185, 250] width 170 height 49
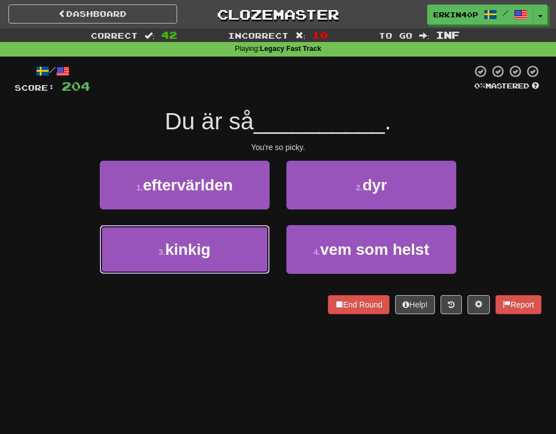
click at [214, 262] on button "3 . kinkig" at bounding box center [185, 249] width 170 height 49
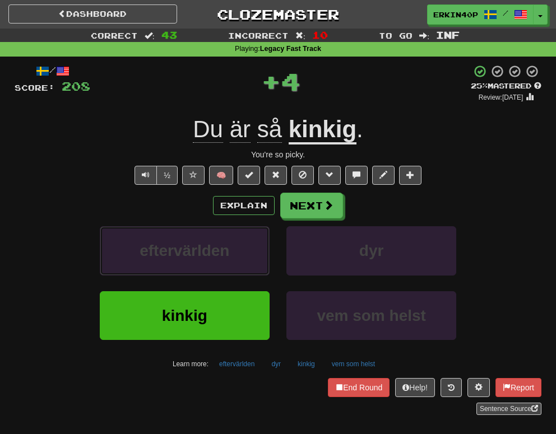
click at [214, 262] on button "eftervärlden" at bounding box center [185, 250] width 170 height 49
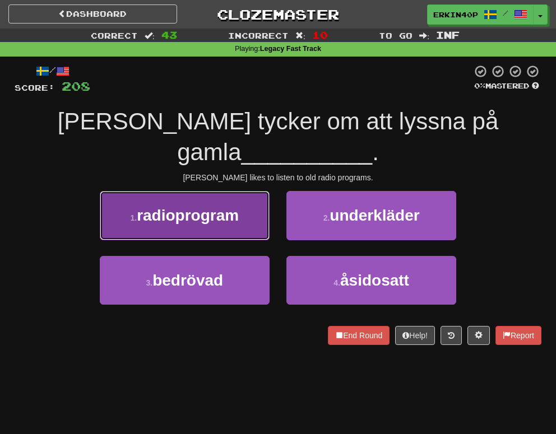
click at [241, 191] on button "1 . radioprogram" at bounding box center [185, 215] width 170 height 49
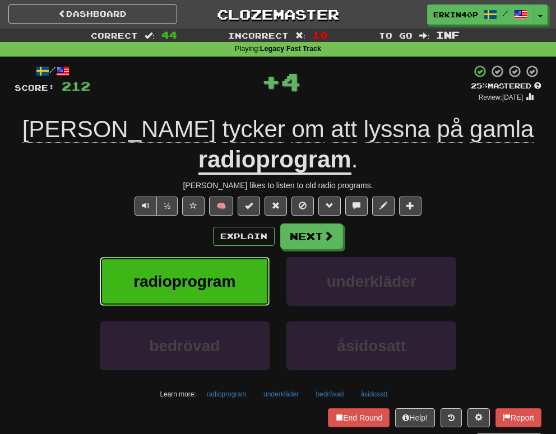
click at [251, 288] on button "radioprogram" at bounding box center [185, 281] width 170 height 49
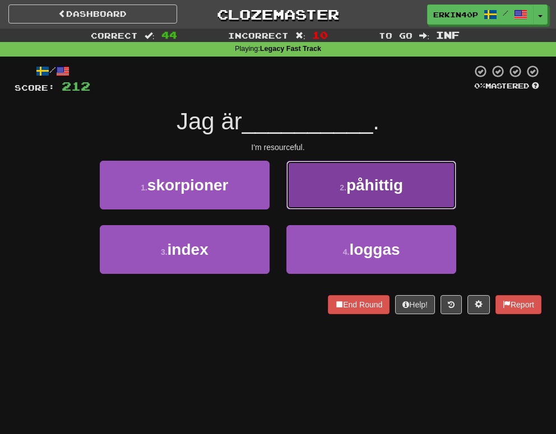
click at [348, 189] on span "påhittig" at bounding box center [374, 184] width 57 height 17
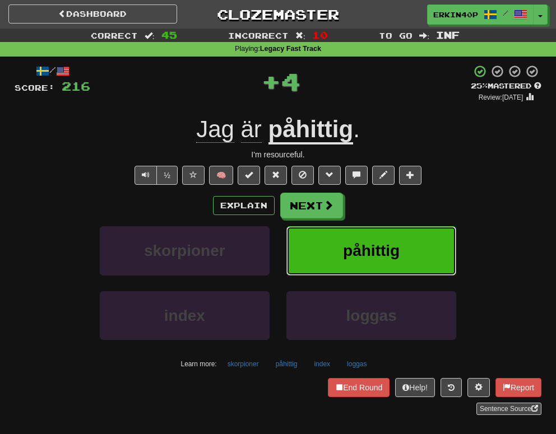
click at [380, 258] on span "påhittig" at bounding box center [371, 250] width 57 height 17
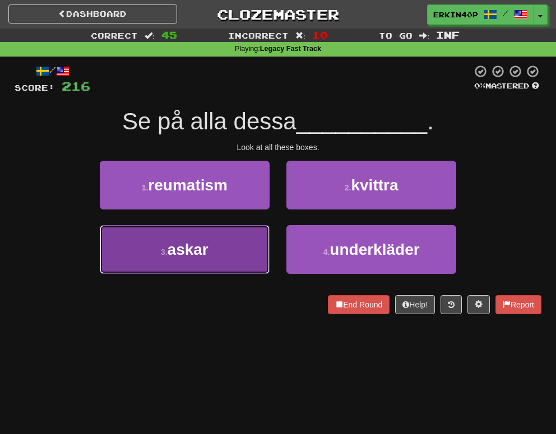
click at [242, 262] on button "3 . askar" at bounding box center [185, 249] width 170 height 49
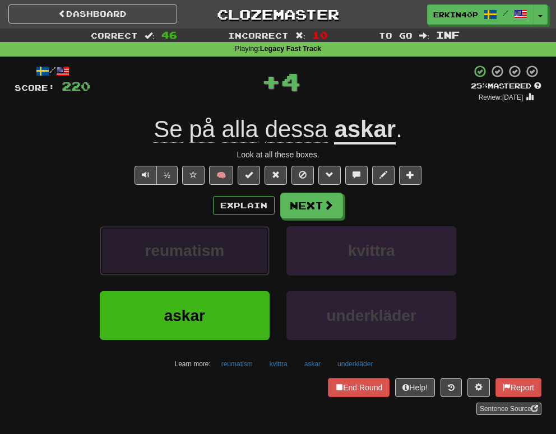
click at [229, 233] on button "reumatism" at bounding box center [185, 250] width 170 height 49
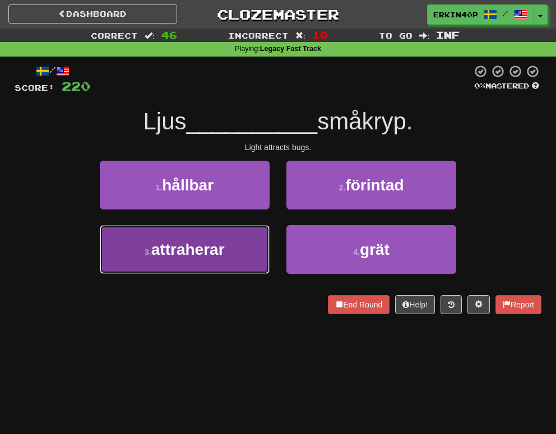
click at [233, 245] on button "3 . attraherar" at bounding box center [185, 249] width 170 height 49
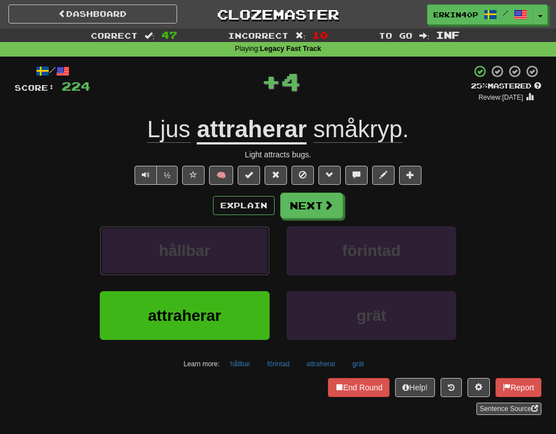
click at [233, 245] on button "hållbar" at bounding box center [185, 250] width 170 height 49
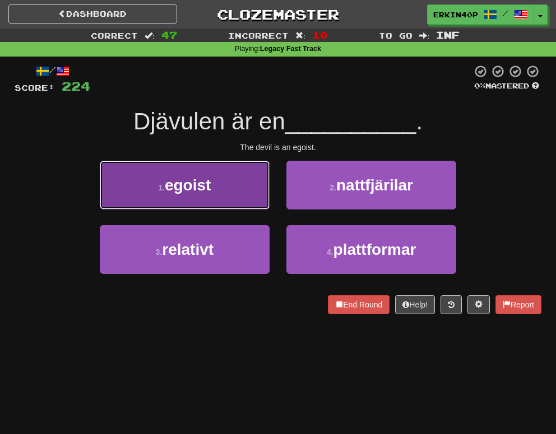
click at [244, 162] on button "1 . egoist" at bounding box center [185, 185] width 170 height 49
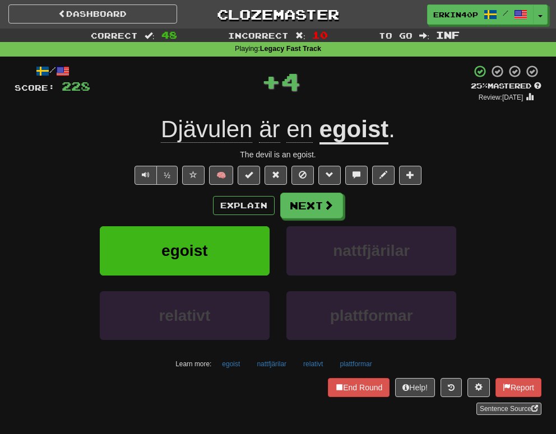
click at [245, 217] on div "Explain Next" at bounding box center [278, 206] width 526 height 26
click at [245, 237] on button "egoist" at bounding box center [185, 250] width 170 height 49
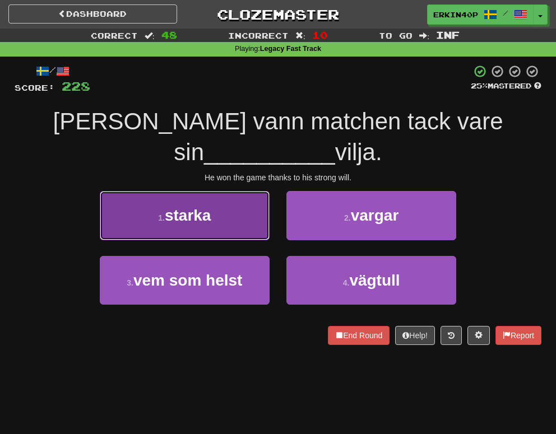
click at [236, 191] on button "1 . starka" at bounding box center [185, 215] width 170 height 49
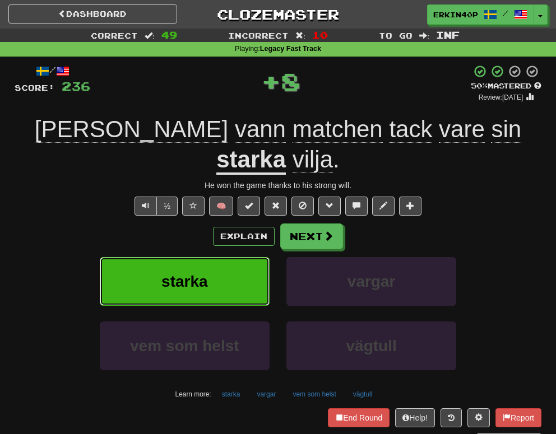
click at [235, 257] on button "starka" at bounding box center [185, 281] width 170 height 49
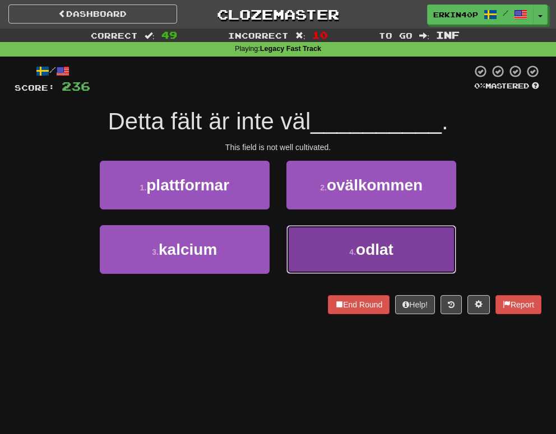
click at [369, 250] on span "odlat" at bounding box center [375, 249] width 38 height 17
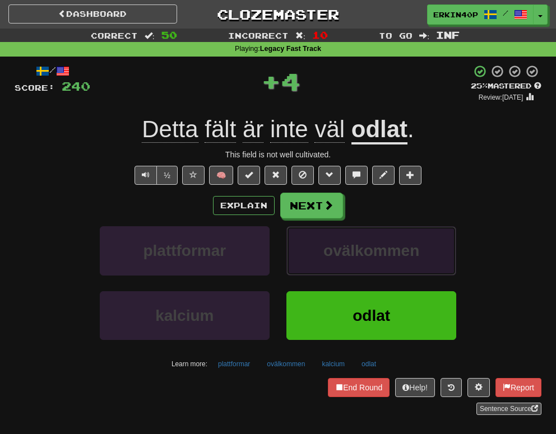
click at [366, 249] on span "ovälkommen" at bounding box center [371, 250] width 96 height 17
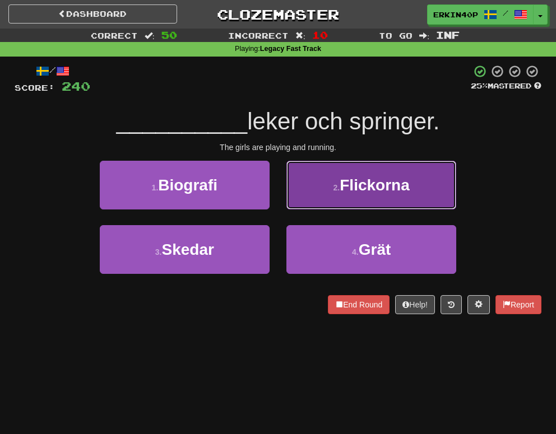
click at [348, 168] on button "2 . Flickorna" at bounding box center [371, 185] width 170 height 49
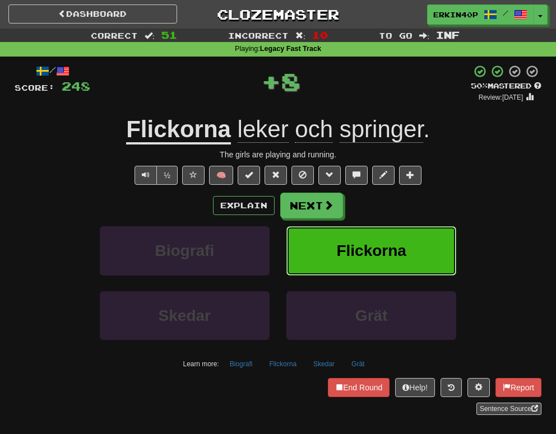
click at [356, 269] on button "Flickorna" at bounding box center [371, 250] width 170 height 49
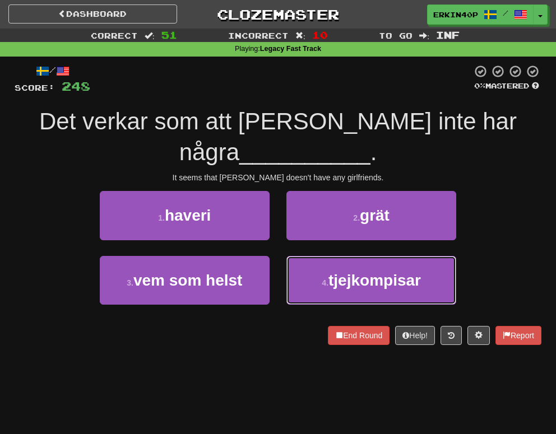
click at [356, 269] on button "4 . tjejkompisar" at bounding box center [371, 280] width 170 height 49
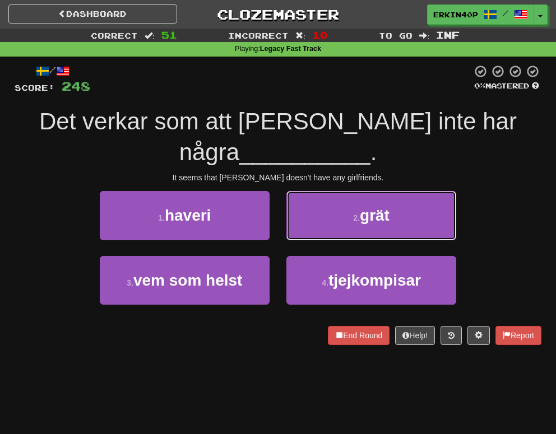
click at [356, 240] on button "2 . grät" at bounding box center [371, 215] width 170 height 49
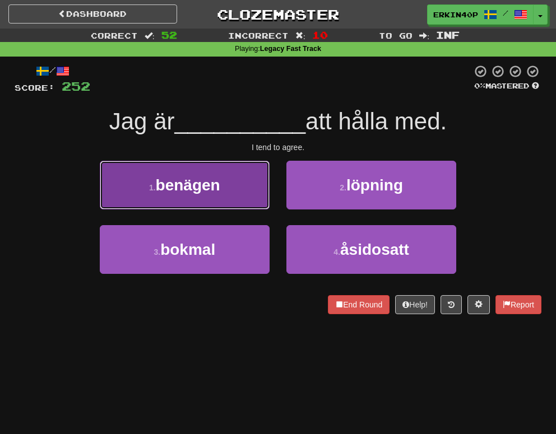
click at [239, 182] on button "1 . benägen" at bounding box center [185, 185] width 170 height 49
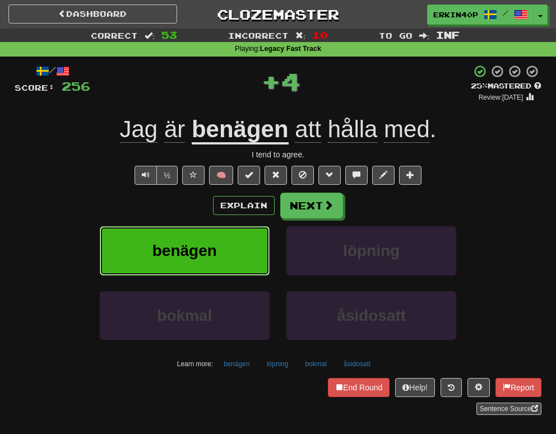
click at [234, 253] on button "benägen" at bounding box center [185, 250] width 170 height 49
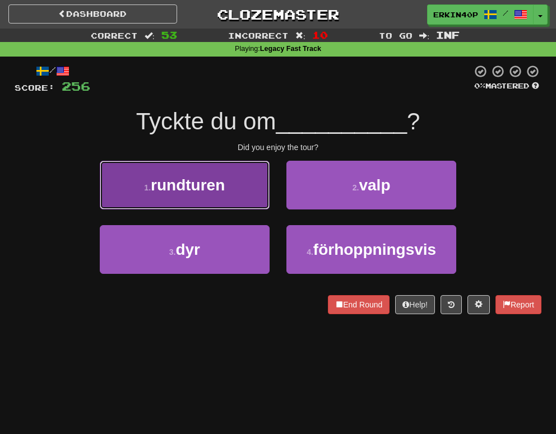
click at [243, 197] on button "1 . rundturen" at bounding box center [185, 185] width 170 height 49
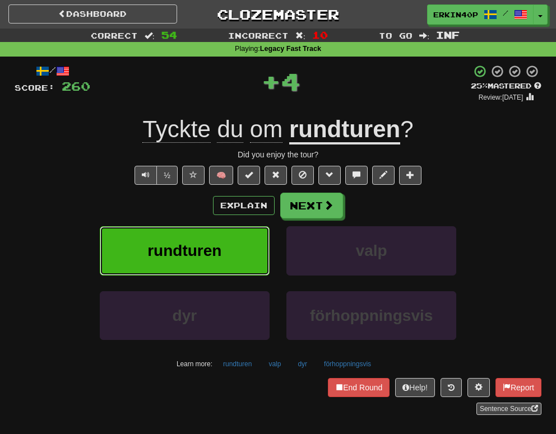
click at [237, 245] on button "rundturen" at bounding box center [185, 250] width 170 height 49
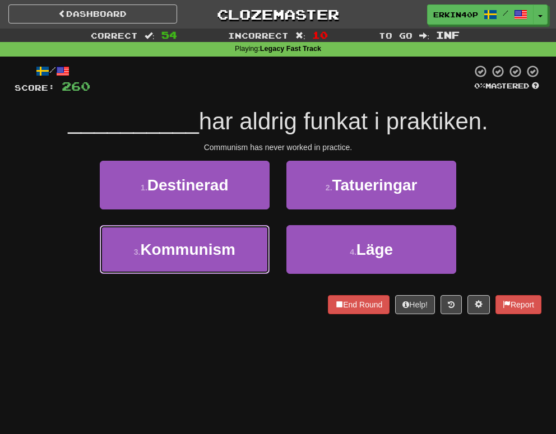
click at [237, 245] on button "3 . Kommunism" at bounding box center [185, 249] width 170 height 49
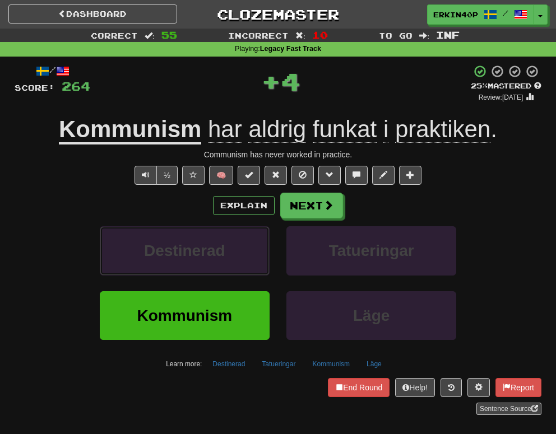
click at [237, 245] on button "Destinerad" at bounding box center [185, 250] width 170 height 49
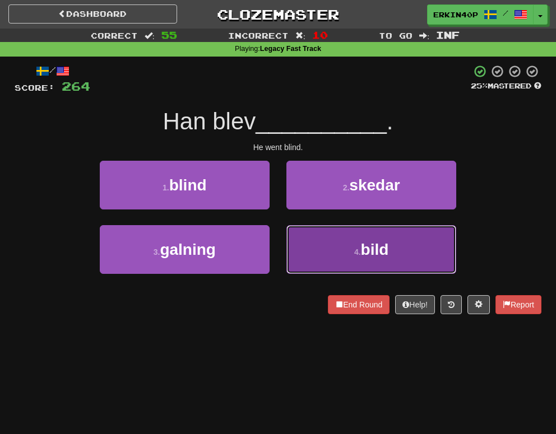
click at [363, 241] on span "bild" at bounding box center [375, 249] width 28 height 17
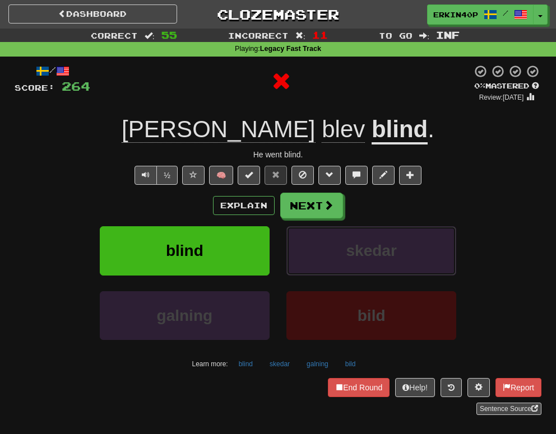
click at [363, 239] on button "skedar" at bounding box center [371, 250] width 170 height 49
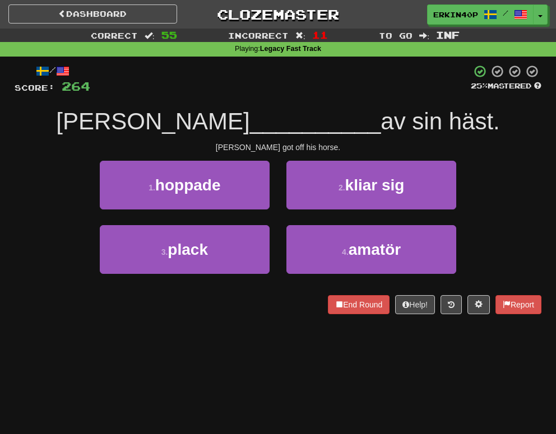
click at [266, 144] on div "Tom got off his horse." at bounding box center [278, 147] width 526 height 11
click at [15, 314] on div at bounding box center [15, 314] width 0 height 0
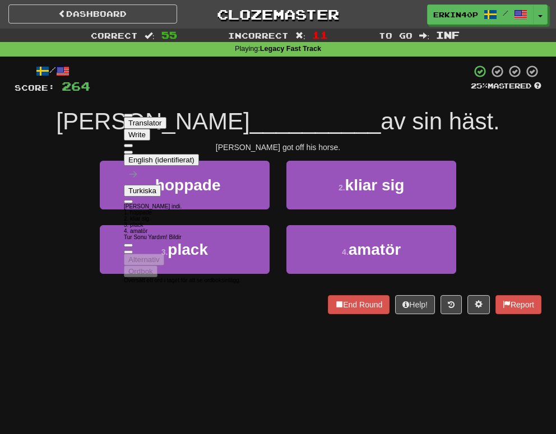
click at [43, 337] on div "Dashboard Clozemaster Erkin40p / Toggle Dropdown Dashboard Leaderboard Activity…" at bounding box center [278, 217] width 556 height 434
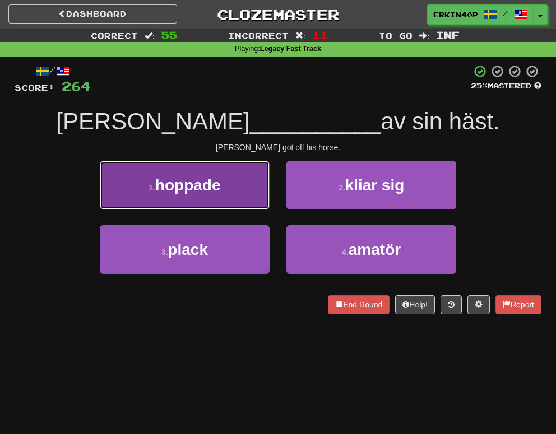
click at [214, 185] on span "hoppade" at bounding box center [188, 184] width 66 height 17
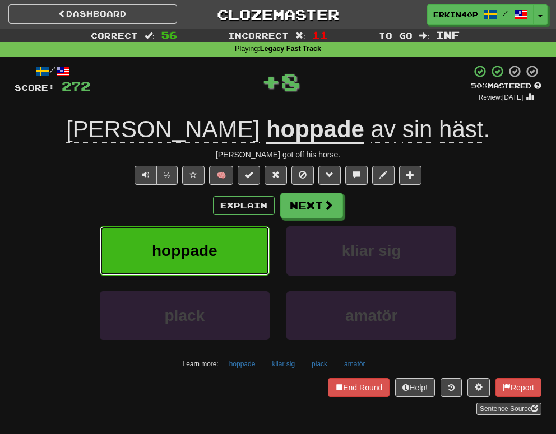
click at [218, 244] on button "hoppade" at bounding box center [185, 250] width 170 height 49
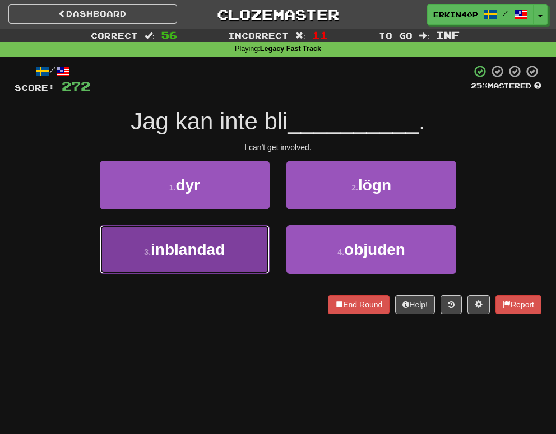
click at [218, 257] on span "inblandad" at bounding box center [188, 249] width 74 height 17
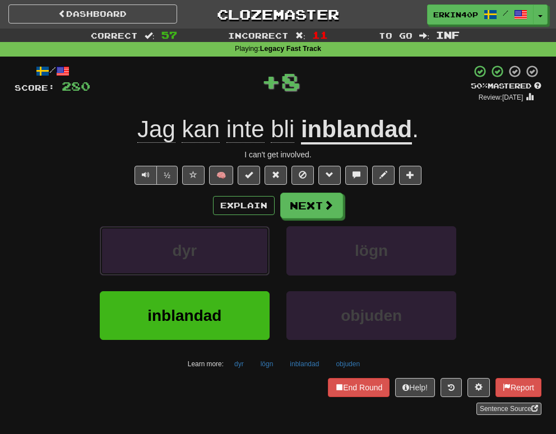
click at [218, 257] on button "dyr" at bounding box center [185, 250] width 170 height 49
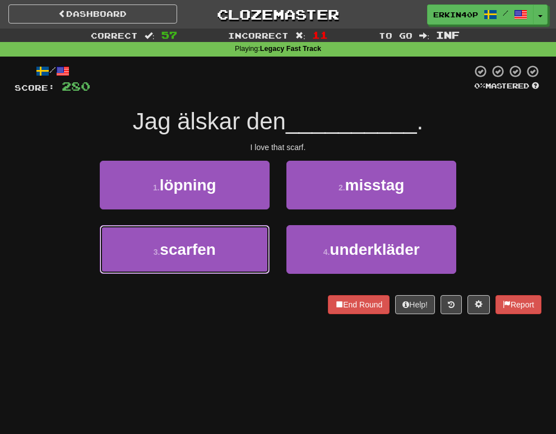
click at [218, 257] on button "3 . scarfen" at bounding box center [185, 249] width 170 height 49
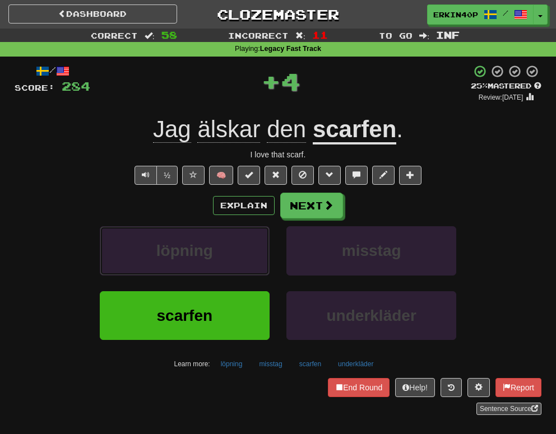
click at [218, 257] on button "löpning" at bounding box center [185, 250] width 170 height 49
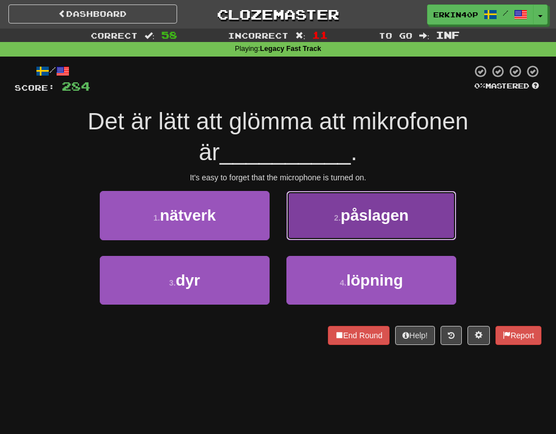
click at [367, 214] on span "påslagen" at bounding box center [375, 215] width 68 height 17
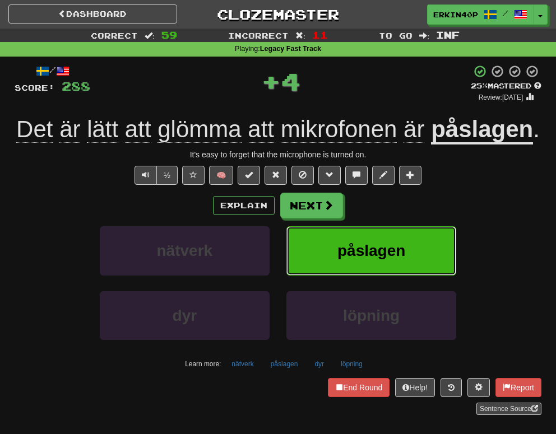
click at [366, 259] on span "påslagen" at bounding box center [371, 250] width 68 height 17
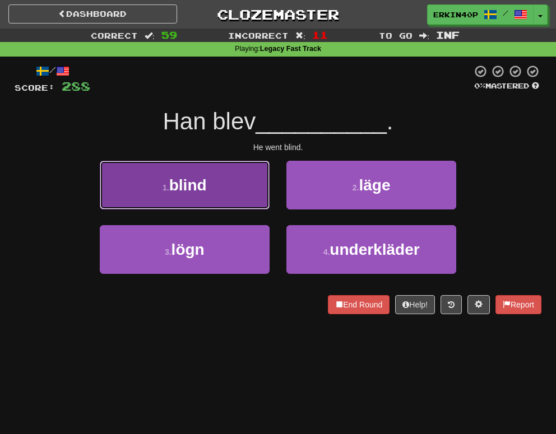
click at [240, 185] on button "1 . blind" at bounding box center [185, 185] width 170 height 49
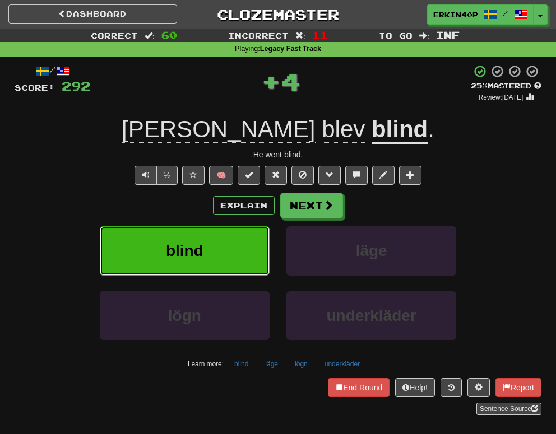
click at [224, 230] on button "blind" at bounding box center [185, 250] width 170 height 49
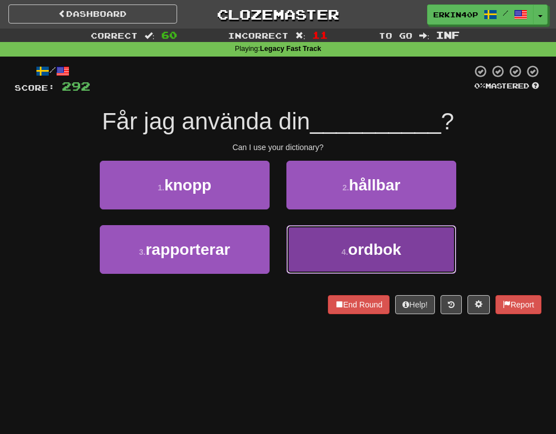
click at [364, 248] on span "ordbok" at bounding box center [374, 249] width 53 height 17
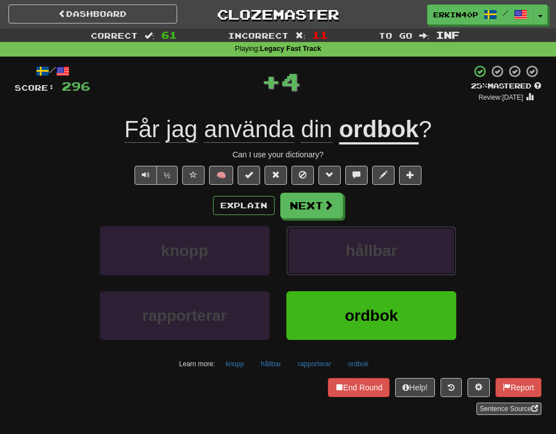
click at [364, 248] on span "hållbar" at bounding box center [372, 250] width 52 height 17
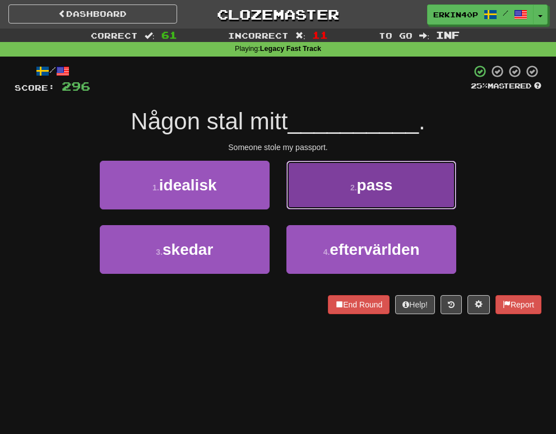
click at [360, 183] on span "pass" at bounding box center [375, 184] width 36 height 17
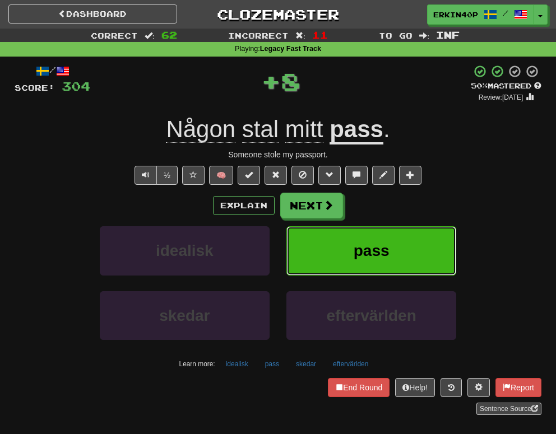
click at [358, 246] on span "pass" at bounding box center [371, 250] width 36 height 17
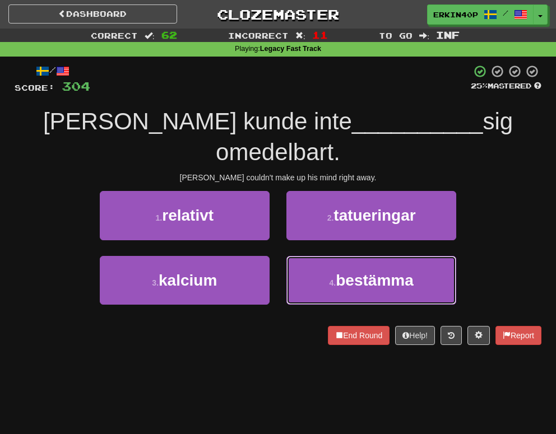
click at [358, 272] on span "bestämma" at bounding box center [374, 280] width 78 height 17
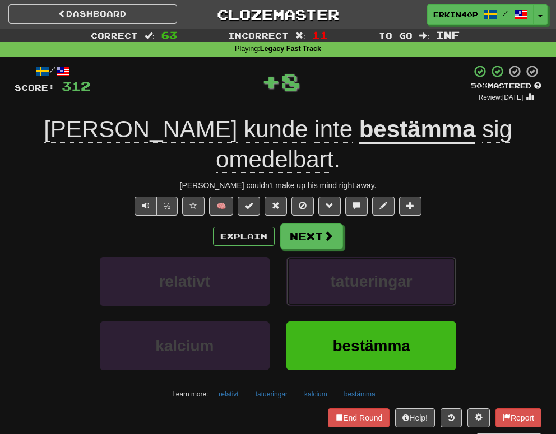
click at [358, 273] on span "tatueringar" at bounding box center [371, 281] width 82 height 17
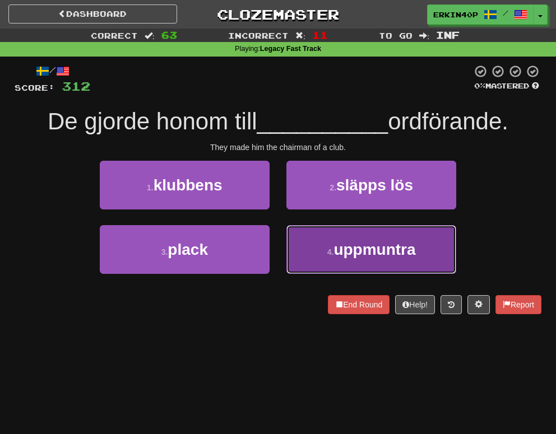
click at [343, 262] on button "4 . uppmuntra" at bounding box center [371, 249] width 170 height 49
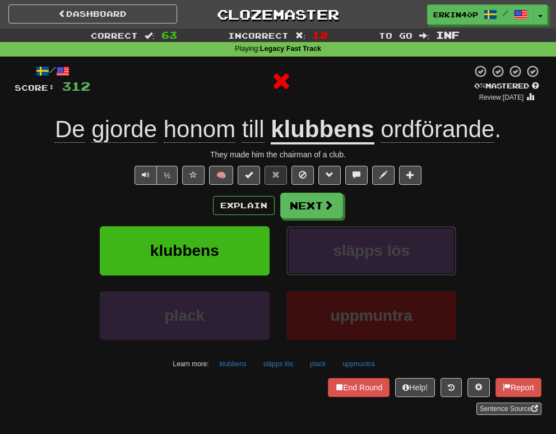
click at [343, 262] on button "släpps lös" at bounding box center [371, 250] width 170 height 49
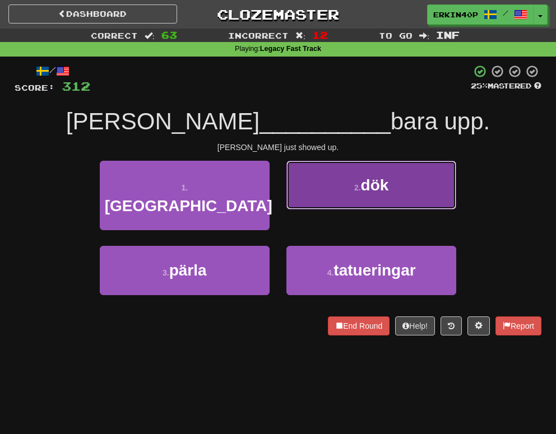
click at [366, 185] on span "dök" at bounding box center [375, 184] width 28 height 17
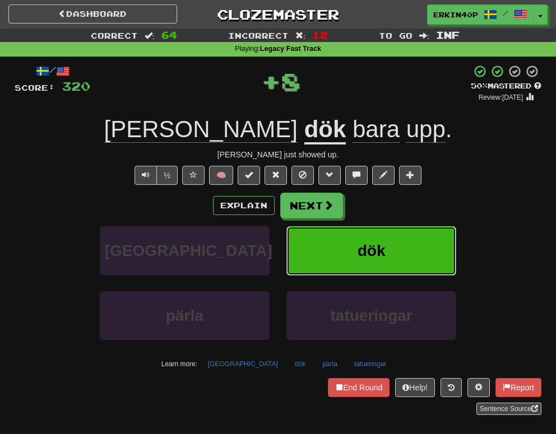
click at [365, 247] on span "dök" at bounding box center [371, 250] width 28 height 17
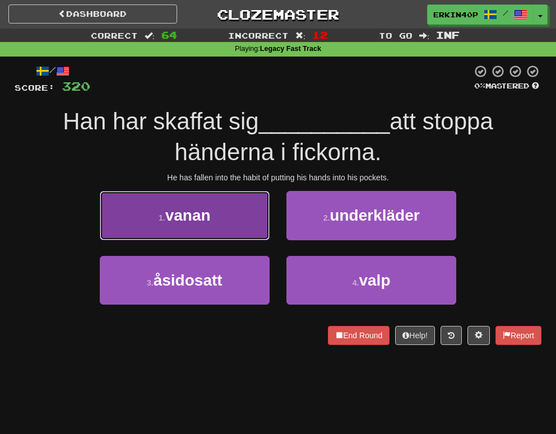
click at [252, 218] on button "1 . vanan" at bounding box center [185, 215] width 170 height 49
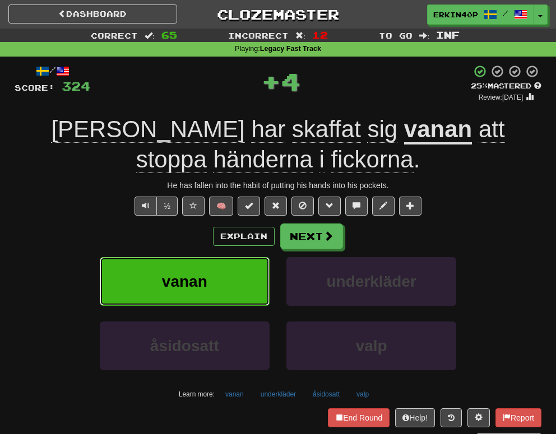
click at [246, 288] on button "vanan" at bounding box center [185, 281] width 170 height 49
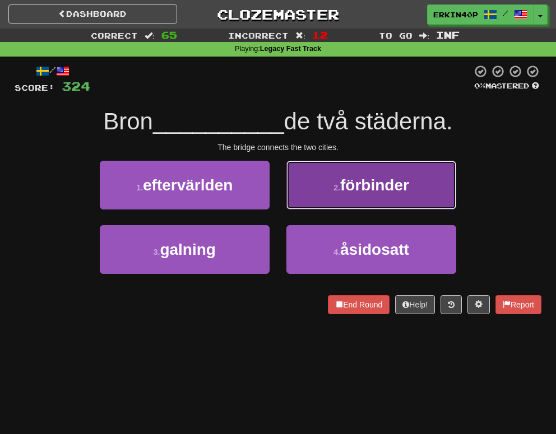
click at [372, 177] on span "förbinder" at bounding box center [374, 184] width 69 height 17
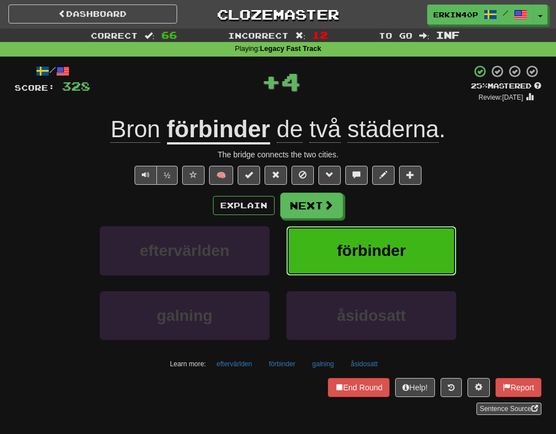
click at [375, 273] on button "förbinder" at bounding box center [371, 250] width 170 height 49
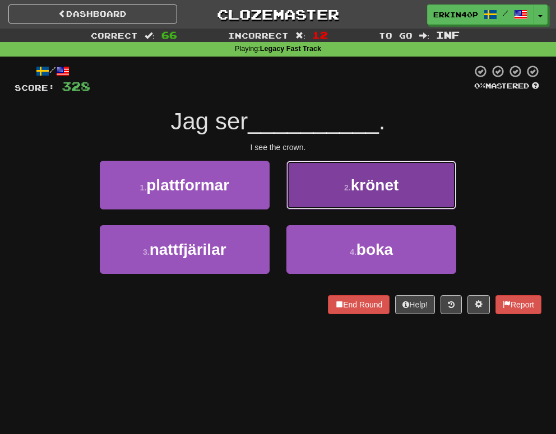
click at [363, 193] on span "krönet" at bounding box center [375, 184] width 48 height 17
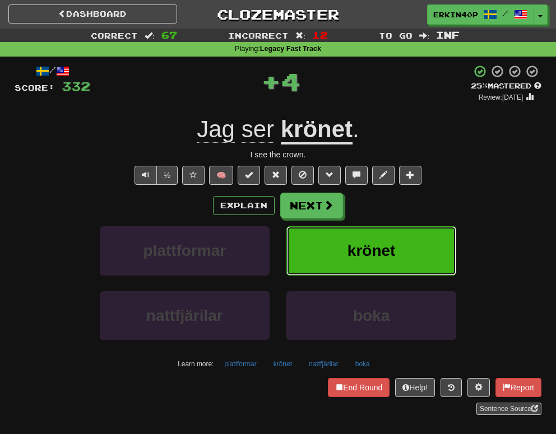
click at [386, 258] on span "krönet" at bounding box center [371, 250] width 48 height 17
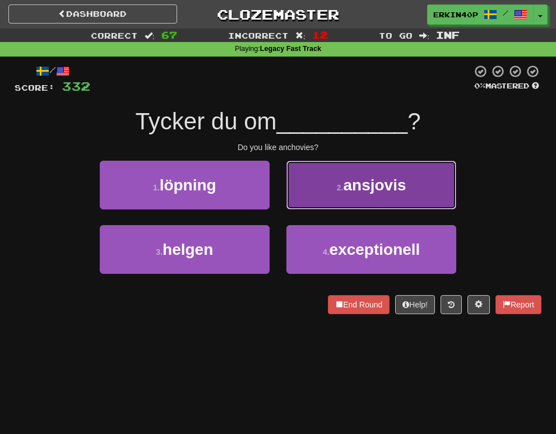
click at [394, 201] on button "2 . ansjovis" at bounding box center [371, 185] width 170 height 49
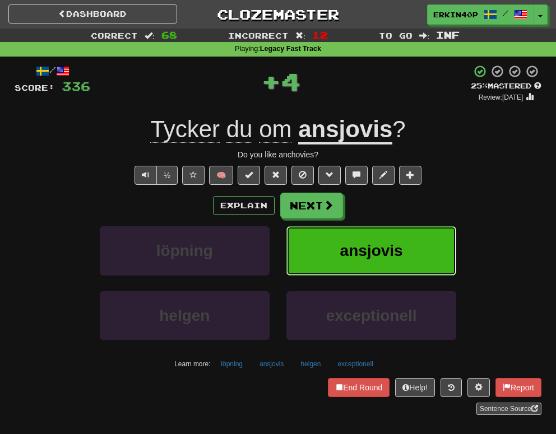
click at [396, 252] on span "ansjovis" at bounding box center [371, 250] width 63 height 17
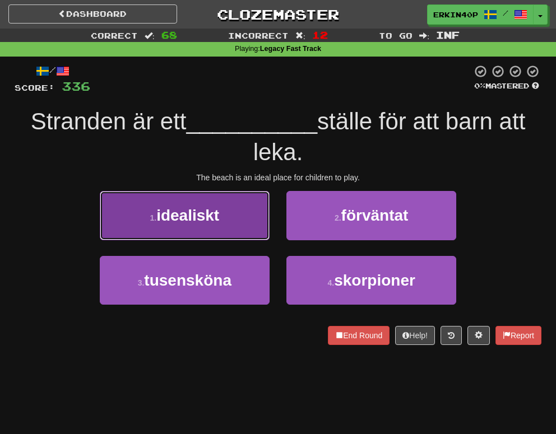
click at [219, 221] on span "idealiskt" at bounding box center [187, 215] width 63 height 17
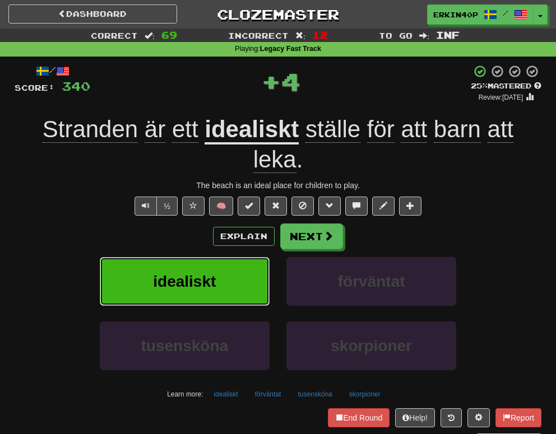
click at [230, 260] on button "idealiskt" at bounding box center [185, 281] width 170 height 49
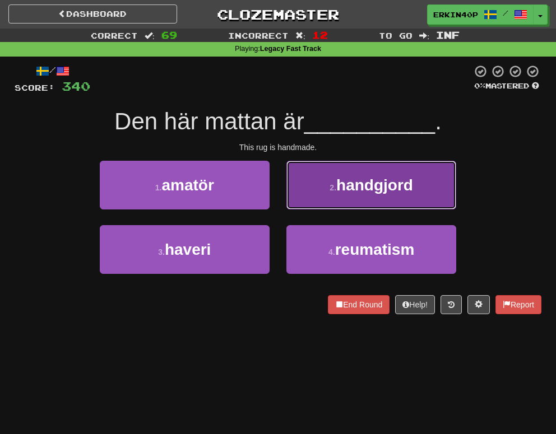
click at [353, 188] on span "handgjord" at bounding box center [374, 184] width 77 height 17
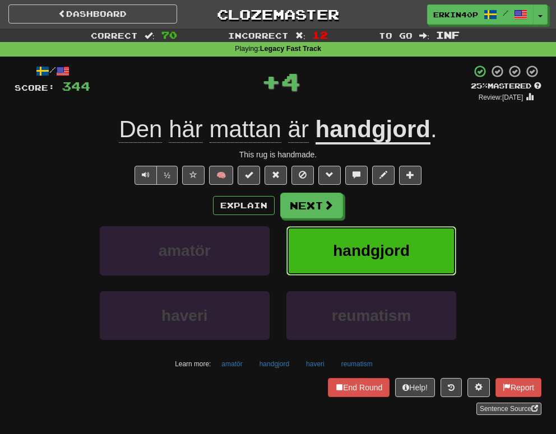
click at [359, 247] on span "handgjord" at bounding box center [371, 250] width 77 height 17
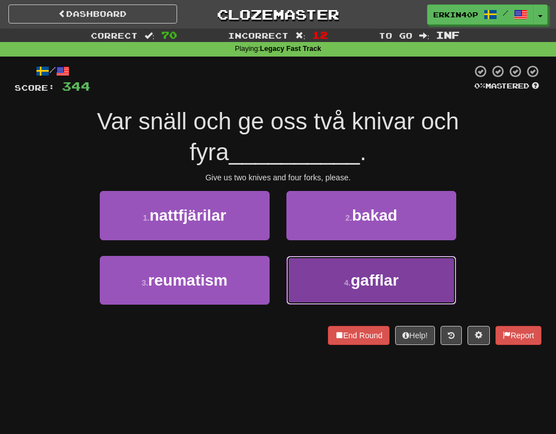
click at [401, 289] on button "4 . gafflar" at bounding box center [371, 280] width 170 height 49
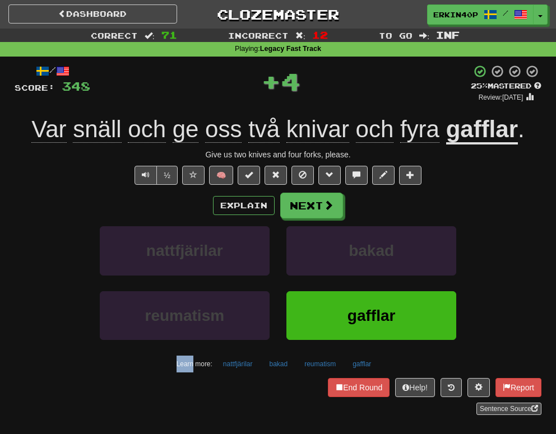
click at [401, 289] on div "bakad" at bounding box center [371, 258] width 187 height 64
click at [395, 302] on button "gafflar" at bounding box center [371, 315] width 170 height 49
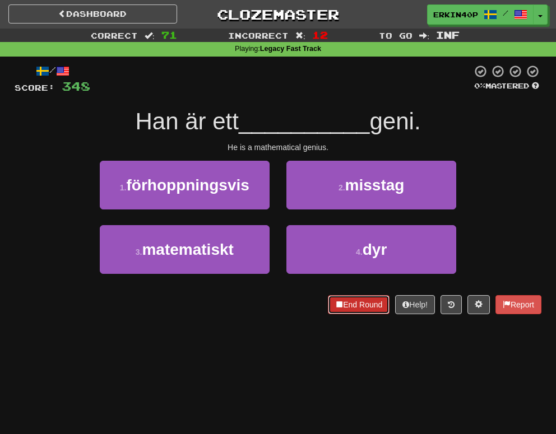
click at [358, 305] on button "End Round" at bounding box center [359, 304] width 62 height 19
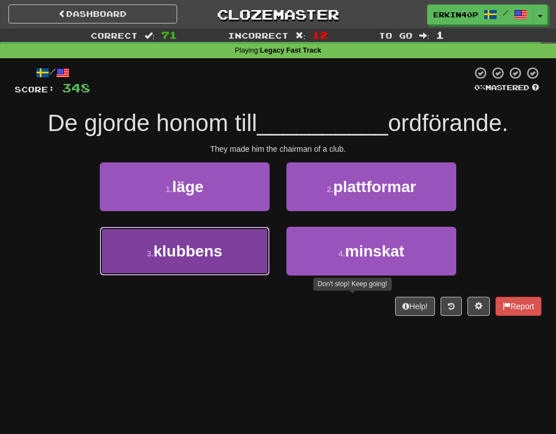
click at [220, 244] on span "klubbens" at bounding box center [187, 251] width 69 height 17
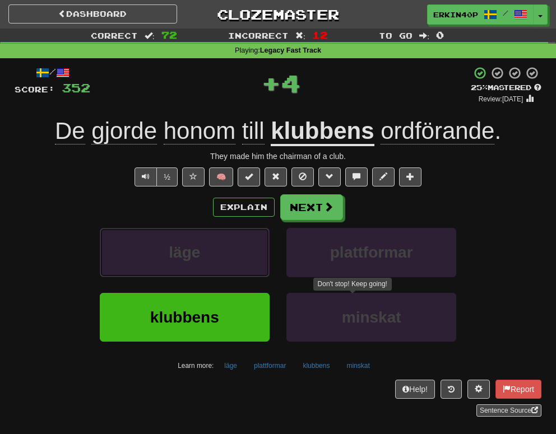
click at [220, 244] on button "läge" at bounding box center [185, 252] width 170 height 49
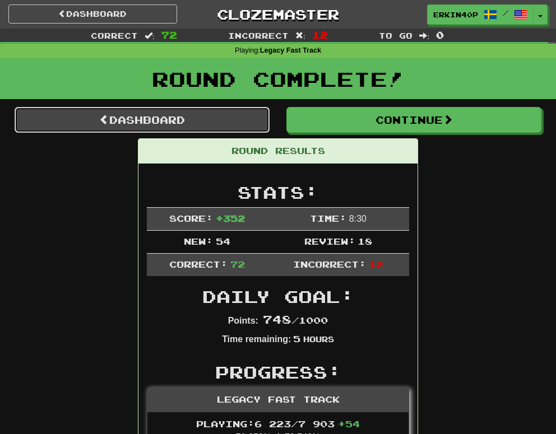
click at [202, 123] on link "Dashboard" at bounding box center [142, 120] width 255 height 26
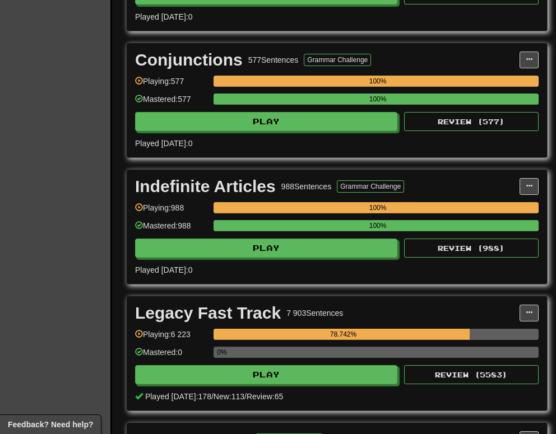
scroll to position [1626, 0]
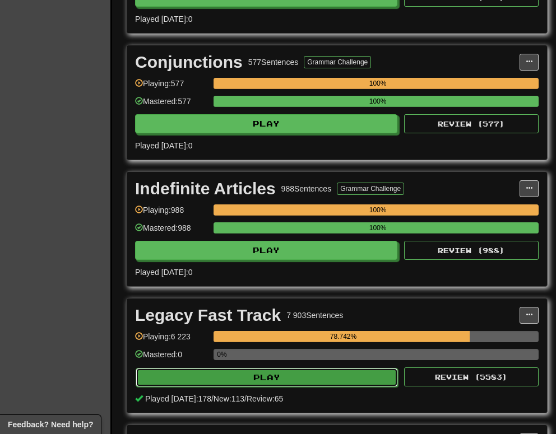
click at [309, 379] on button "Play" at bounding box center [267, 377] width 262 height 19
select select "********"
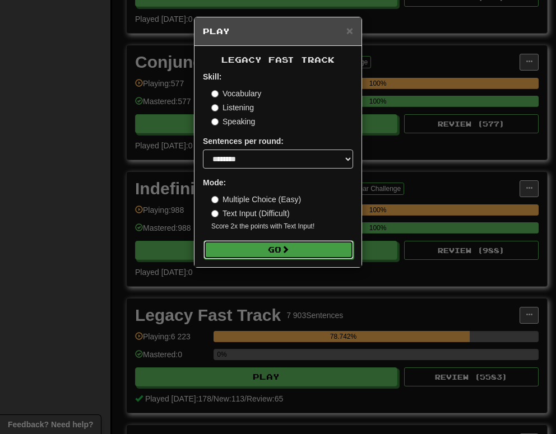
click at [289, 253] on span at bounding box center [285, 249] width 8 height 8
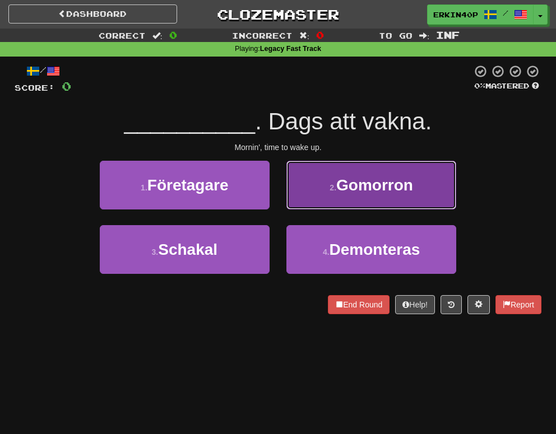
click at [335, 179] on button "2 . [GEOGRAPHIC_DATA]" at bounding box center [371, 185] width 170 height 49
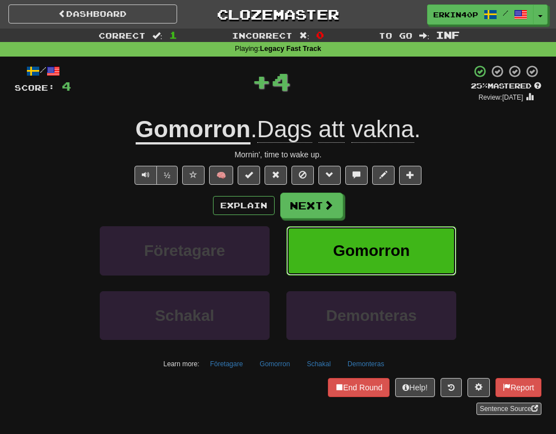
click at [346, 265] on button "Gomorron" at bounding box center [371, 250] width 170 height 49
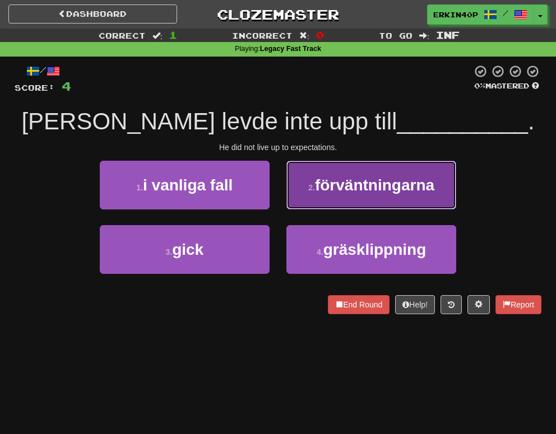
click at [382, 176] on span "förväntningarna" at bounding box center [374, 184] width 119 height 17
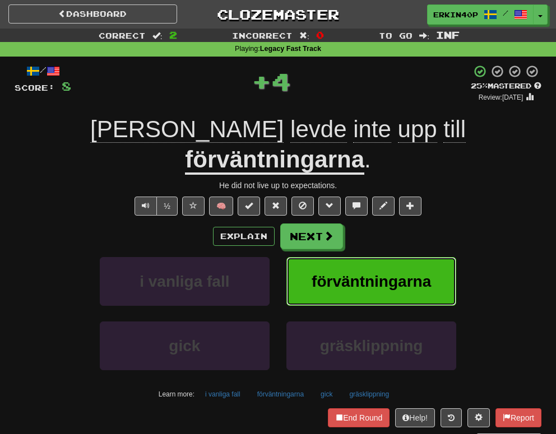
click at [372, 273] on span "förväntningarna" at bounding box center [370, 281] width 119 height 17
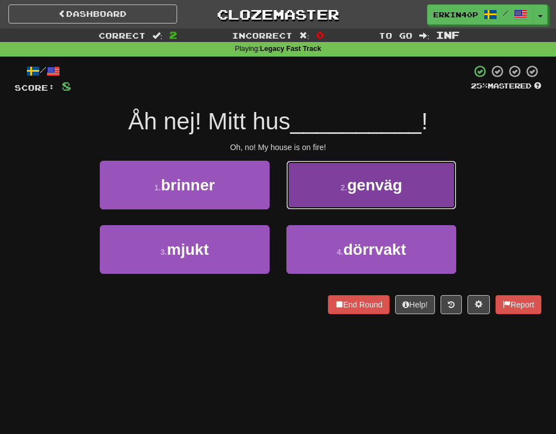
click at [366, 197] on button "2 . genväg" at bounding box center [371, 185] width 170 height 49
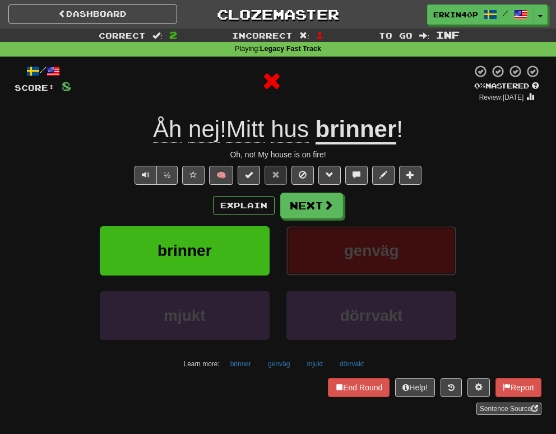
click at [353, 254] on span "genväg" at bounding box center [371, 250] width 55 height 17
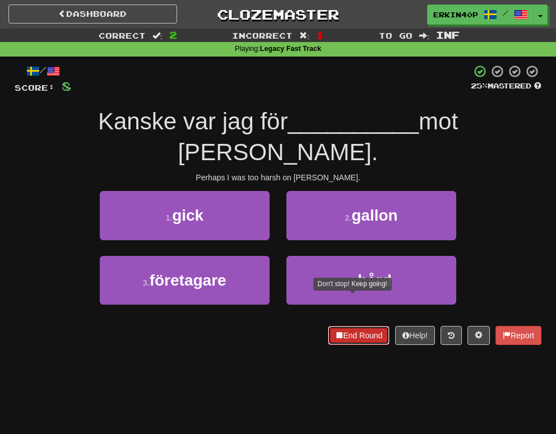
click at [358, 326] on button "End Round" at bounding box center [359, 335] width 62 height 19
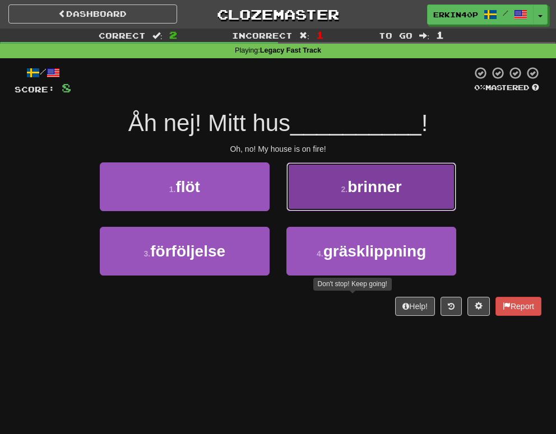
click at [375, 197] on button "2 . brinner" at bounding box center [371, 186] width 170 height 49
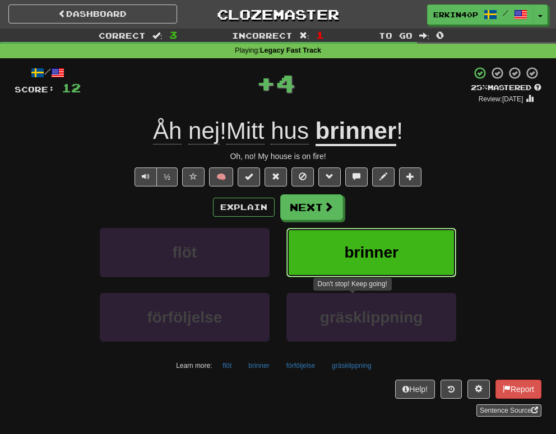
click at [363, 249] on span "brinner" at bounding box center [371, 252] width 54 height 17
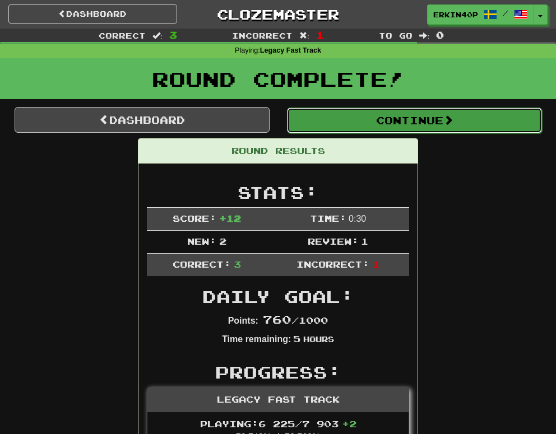
click at [444, 122] on button "Continue" at bounding box center [414, 121] width 255 height 26
